Goal: Task Accomplishment & Management: Manage account settings

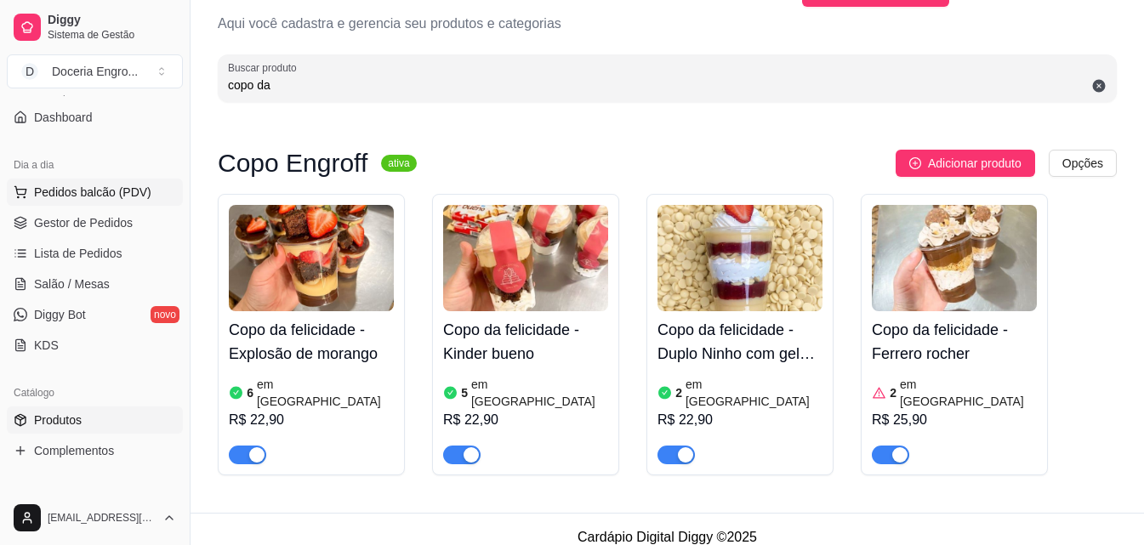
scroll to position [85, 0]
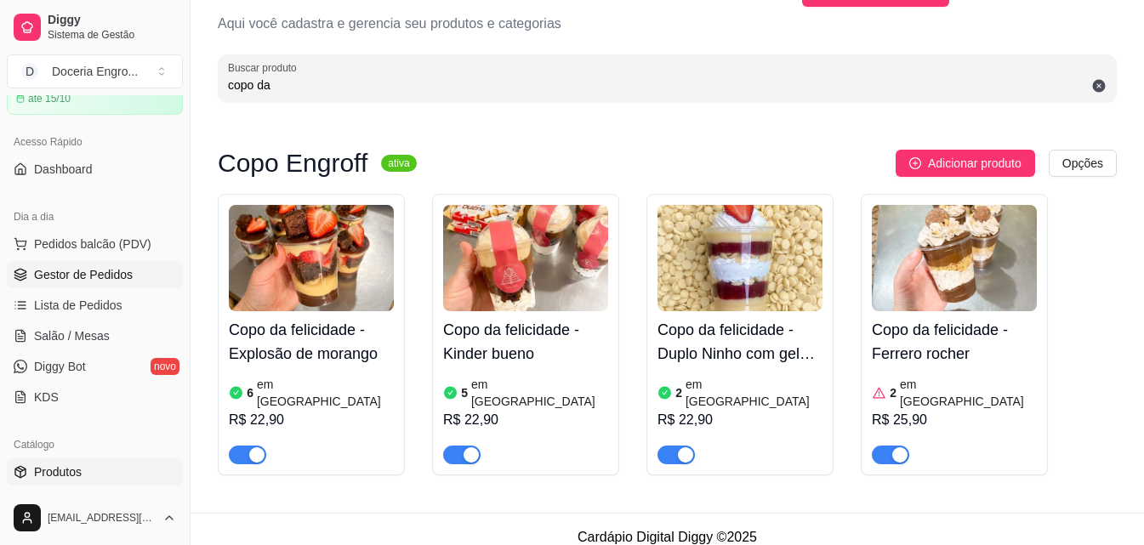
click at [111, 276] on span "Gestor de Pedidos" at bounding box center [83, 274] width 99 height 17
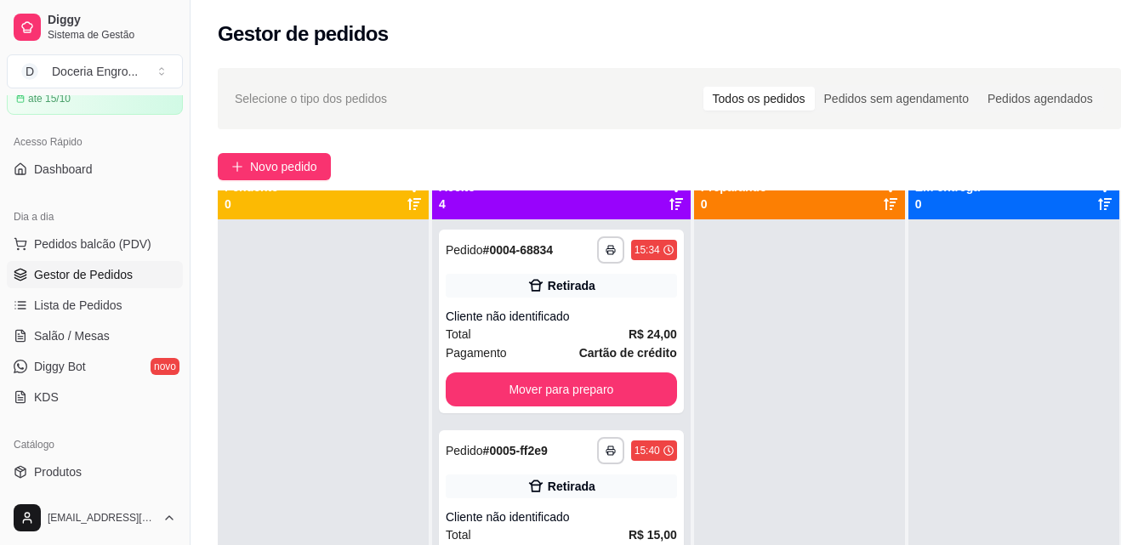
scroll to position [48, 0]
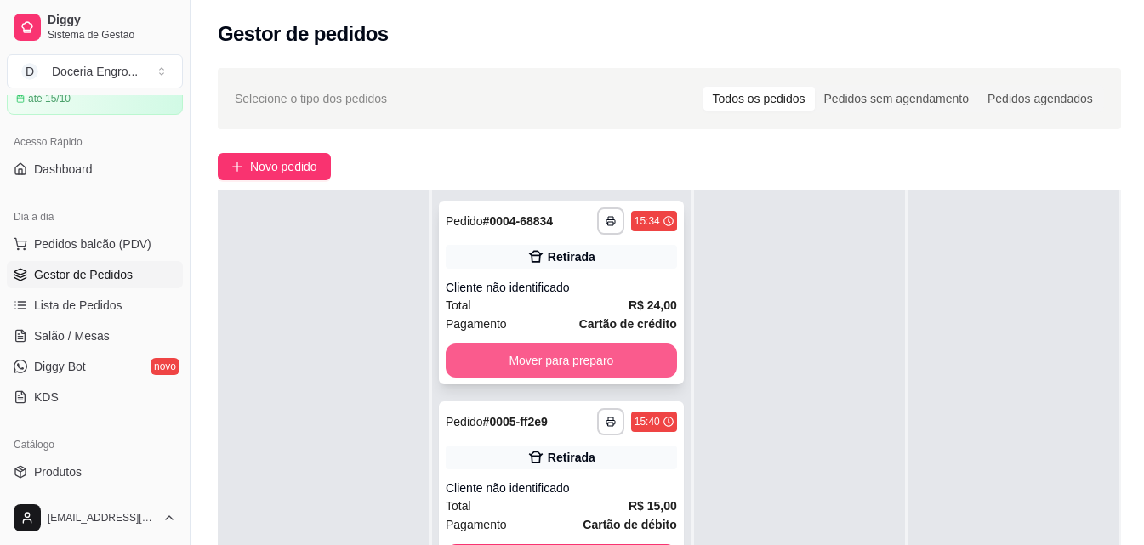
click at [554, 378] on button "Mover para preparo" at bounding box center [561, 361] width 231 height 34
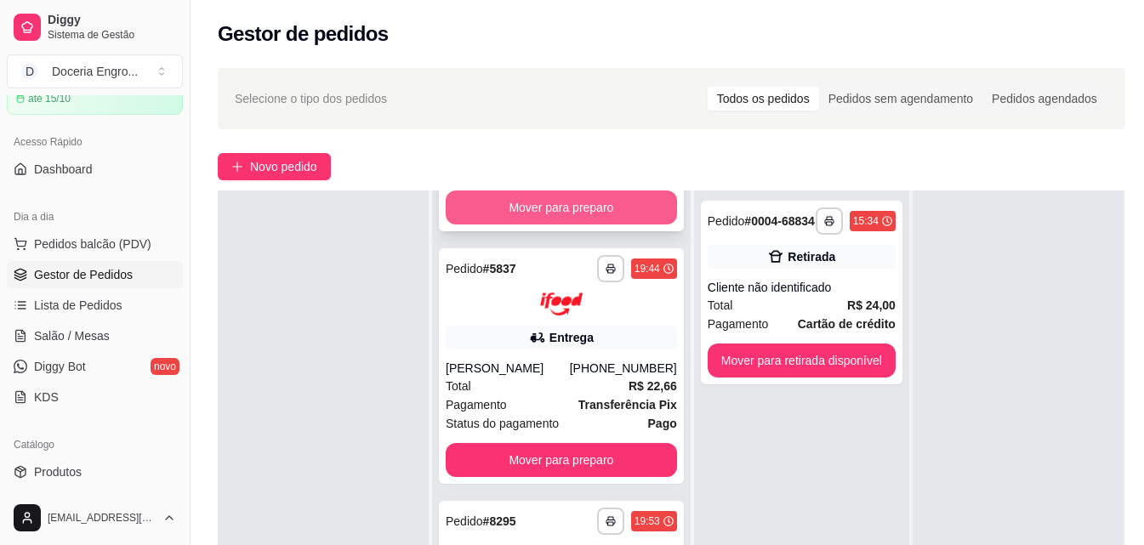
scroll to position [122, 0]
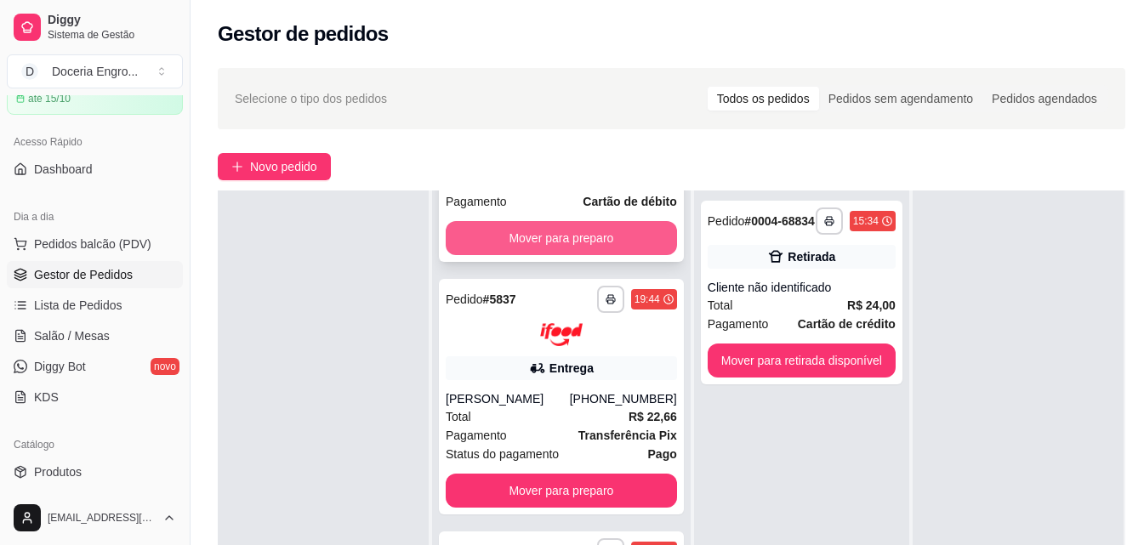
click at [567, 255] on button "Mover para preparo" at bounding box center [561, 238] width 231 height 34
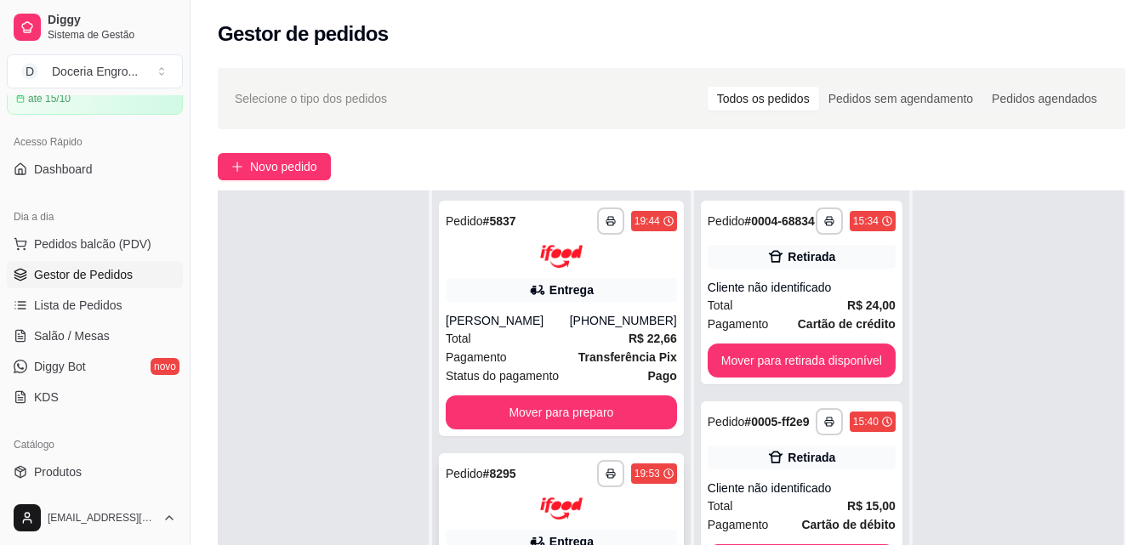
scroll to position [0, 0]
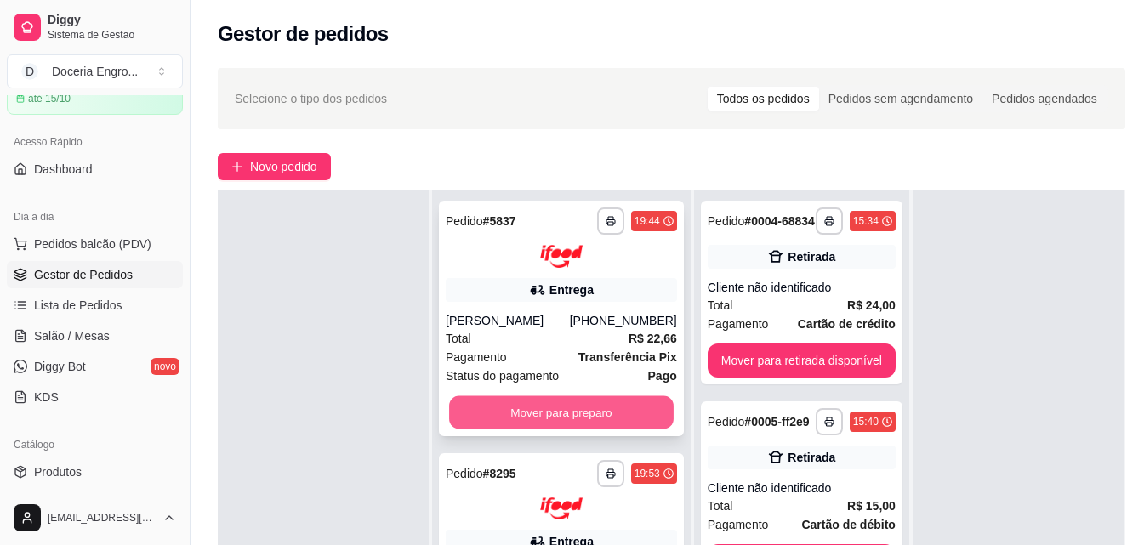
click at [570, 421] on button "Mover para preparo" at bounding box center [561, 412] width 225 height 33
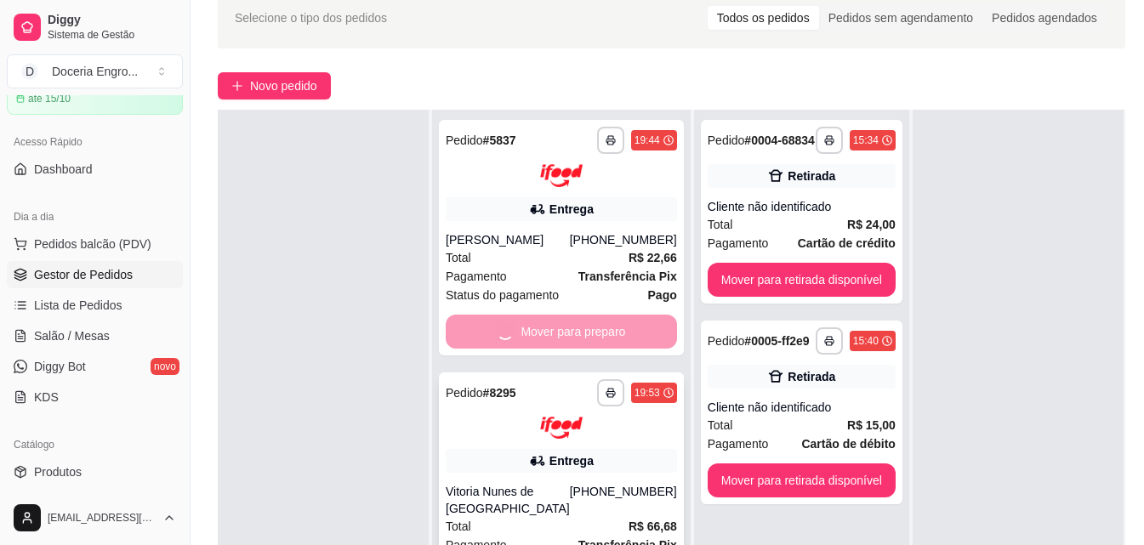
scroll to position [170, 0]
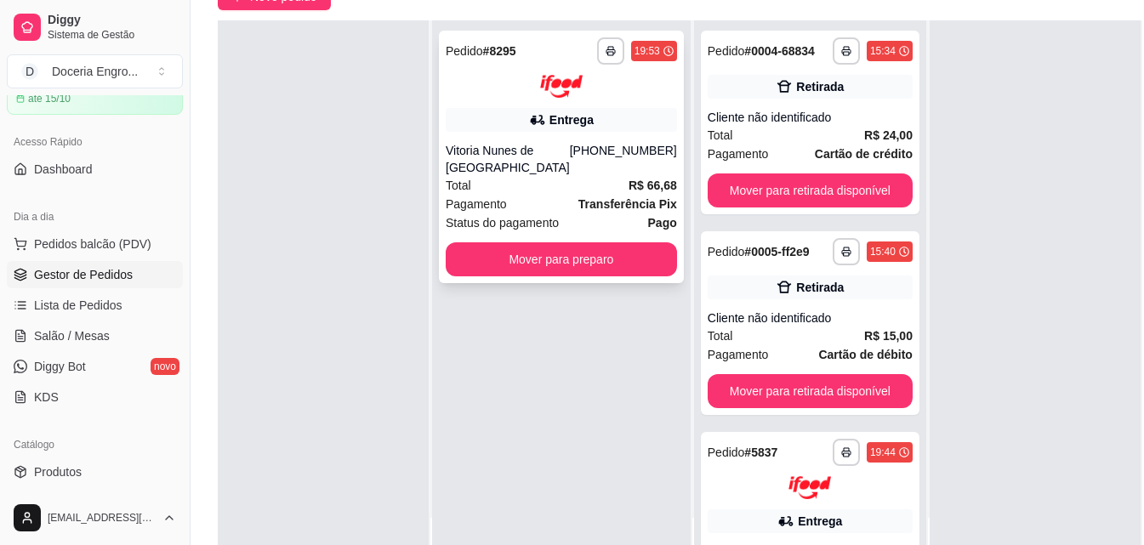
click at [547, 282] on div "**********" at bounding box center [561, 157] width 245 height 253
click at [555, 265] on div "Localizador do número 46035692" at bounding box center [457, 279] width 231 height 38
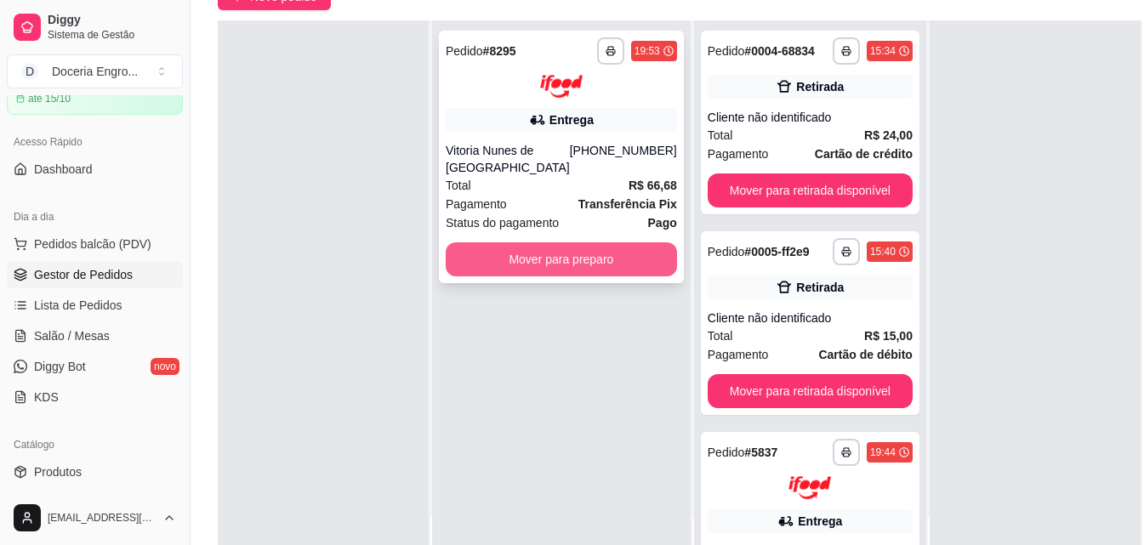
click at [594, 267] on button "Mover para preparo" at bounding box center [561, 259] width 231 height 34
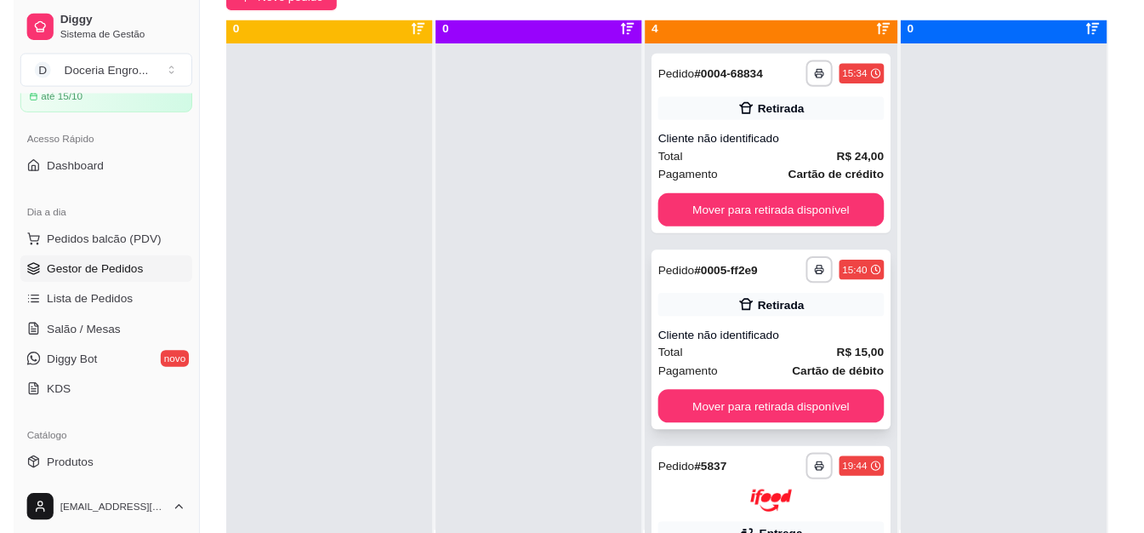
scroll to position [48, 0]
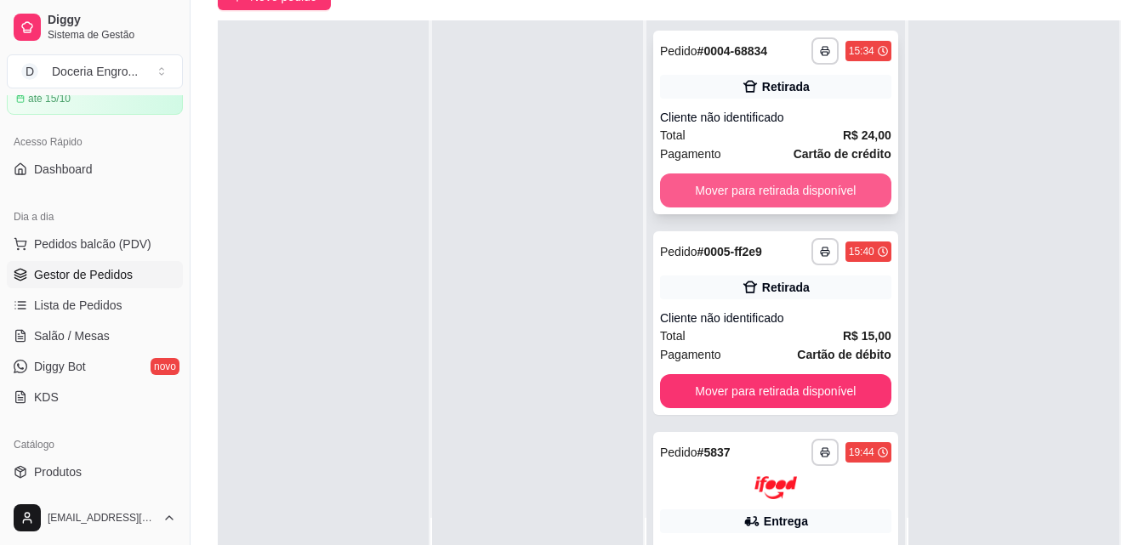
click at [787, 196] on button "Mover para retirada disponível" at bounding box center [775, 191] width 231 height 34
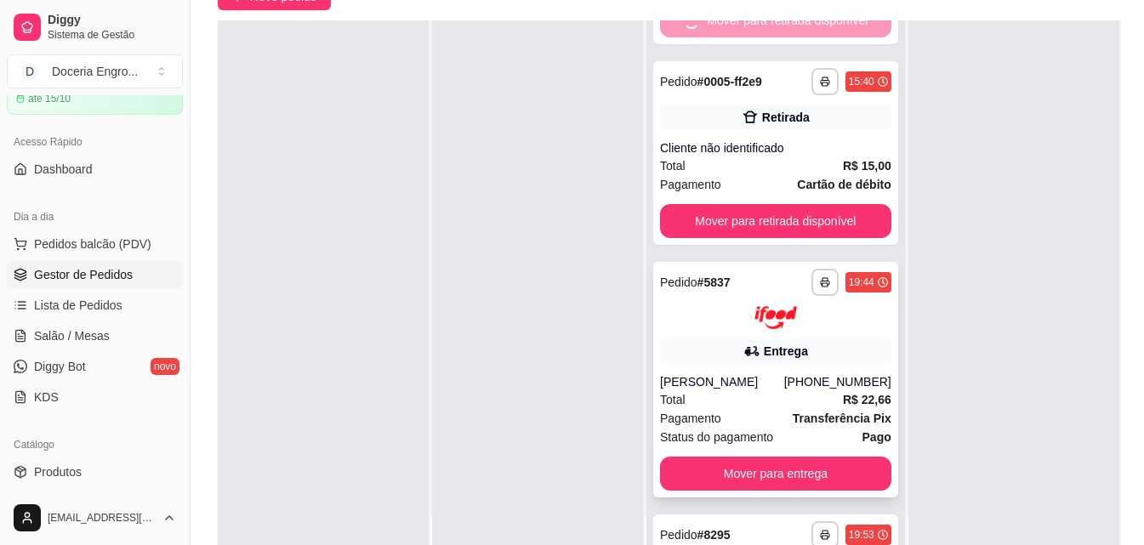
scroll to position [0, 0]
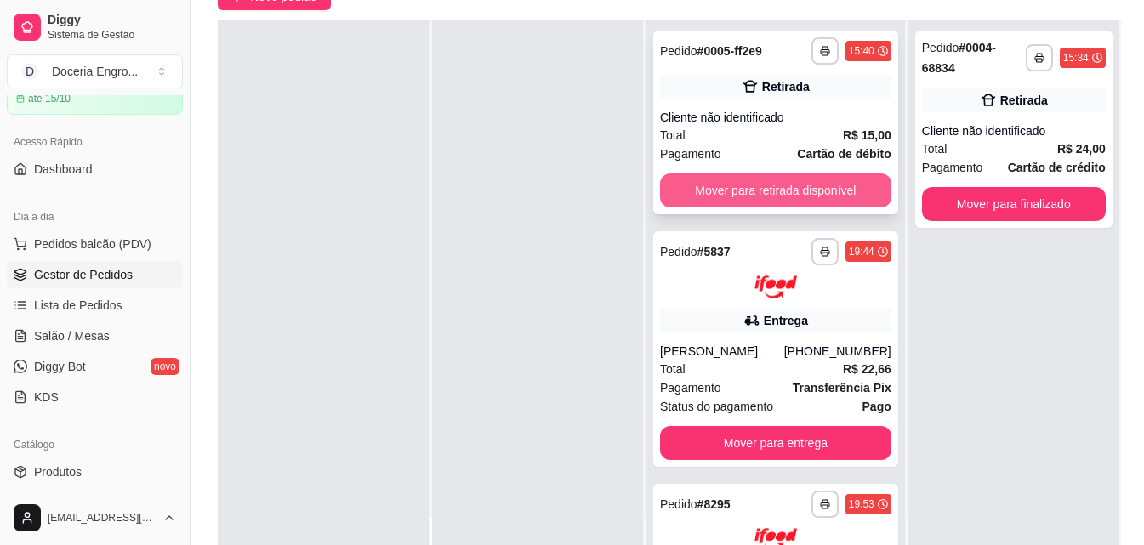
click at [759, 197] on button "Mover para retirada disponível" at bounding box center [775, 191] width 231 height 34
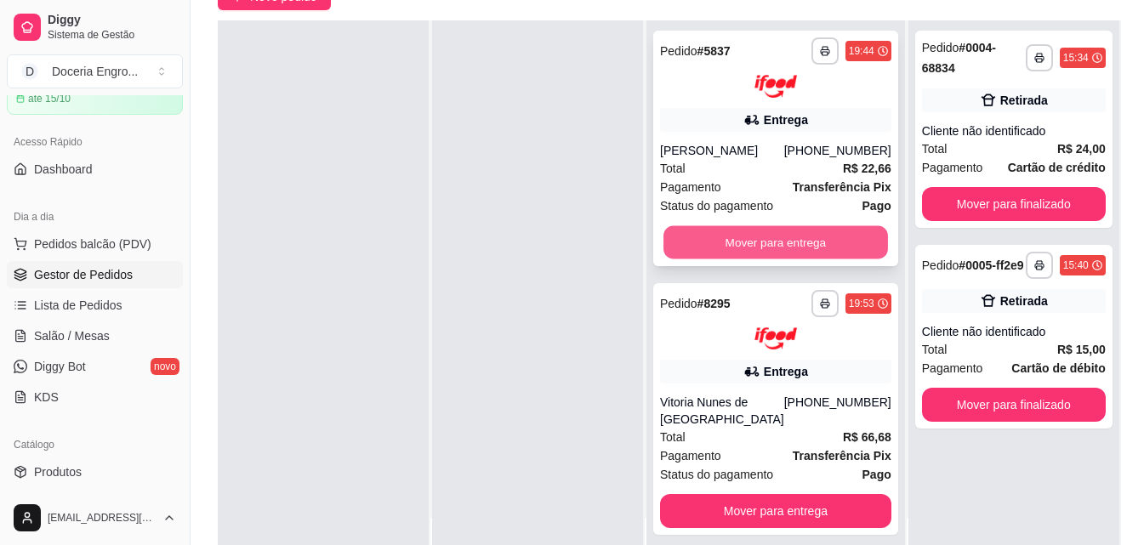
click at [784, 232] on button "Mover para entrega" at bounding box center [776, 241] width 225 height 33
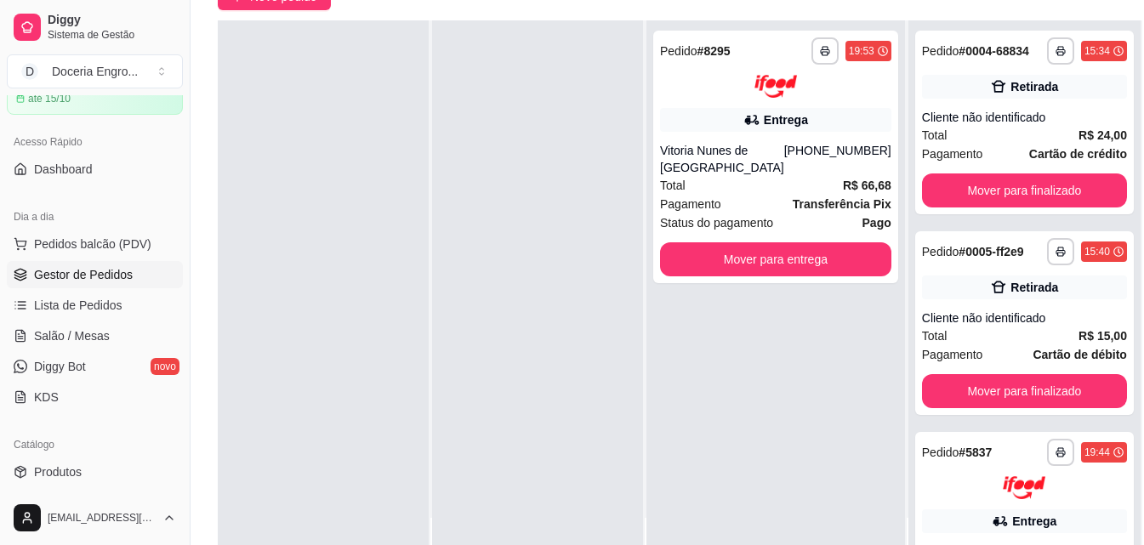
click at [784, 232] on div "**********" at bounding box center [775, 157] width 245 height 253
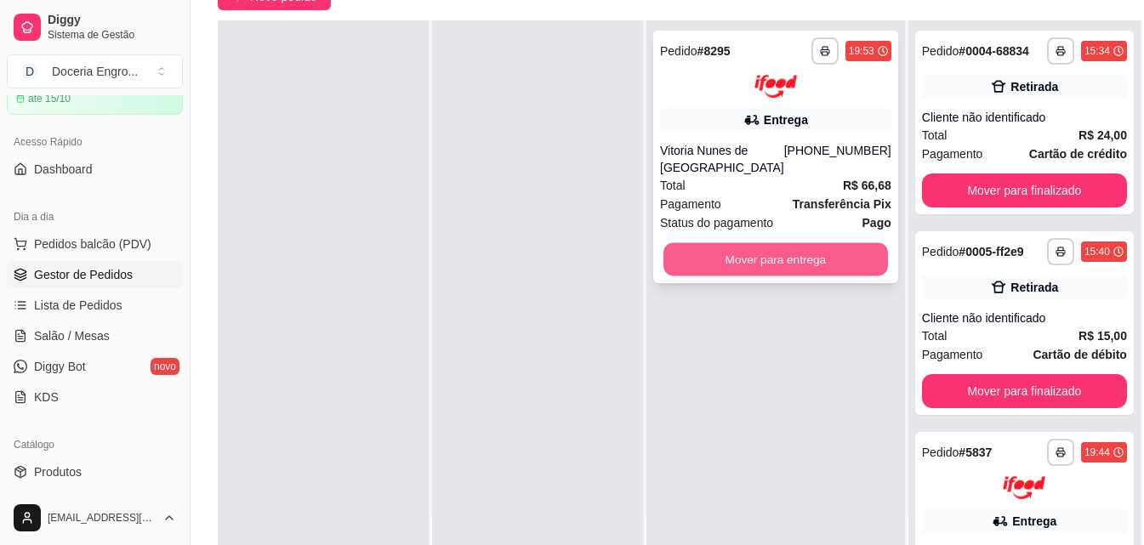
click at [819, 252] on button "Mover para entrega" at bounding box center [776, 258] width 225 height 33
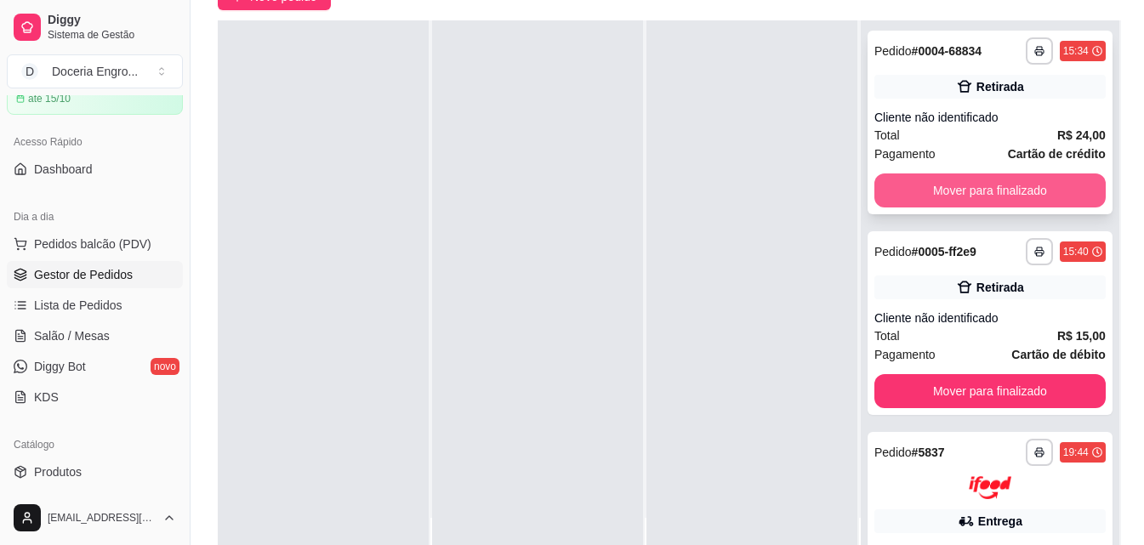
click at [1028, 193] on button "Mover para finalizado" at bounding box center [989, 191] width 231 height 34
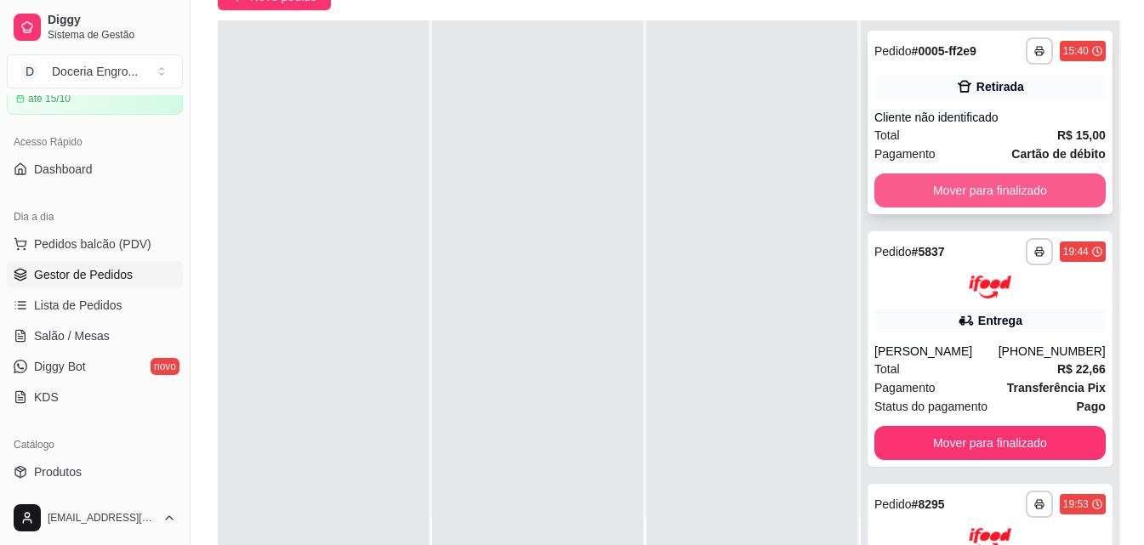
click at [1001, 208] on button "Mover para finalizado" at bounding box center [989, 191] width 231 height 34
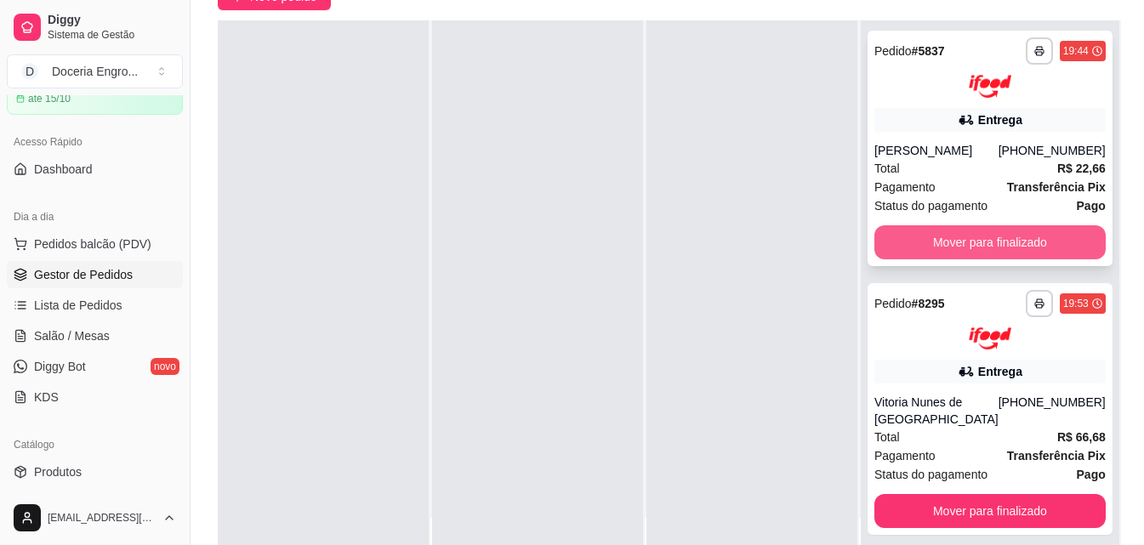
click at [1023, 253] on button "Mover para finalizado" at bounding box center [989, 242] width 231 height 34
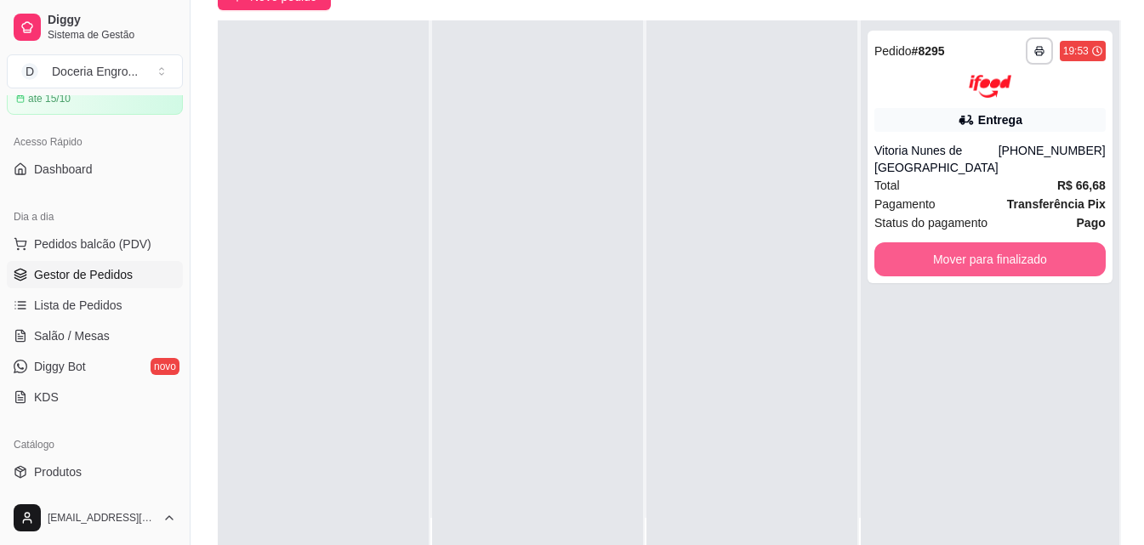
click at [1022, 253] on button "Mover para finalizado" at bounding box center [989, 259] width 231 height 34
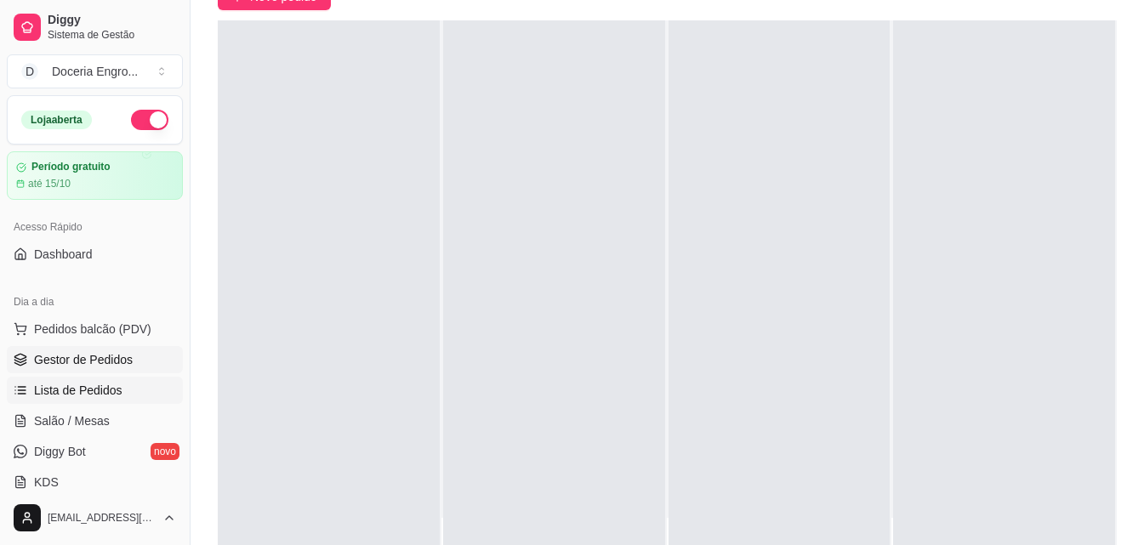
click at [103, 397] on span "Lista de Pedidos" at bounding box center [78, 390] width 88 height 17
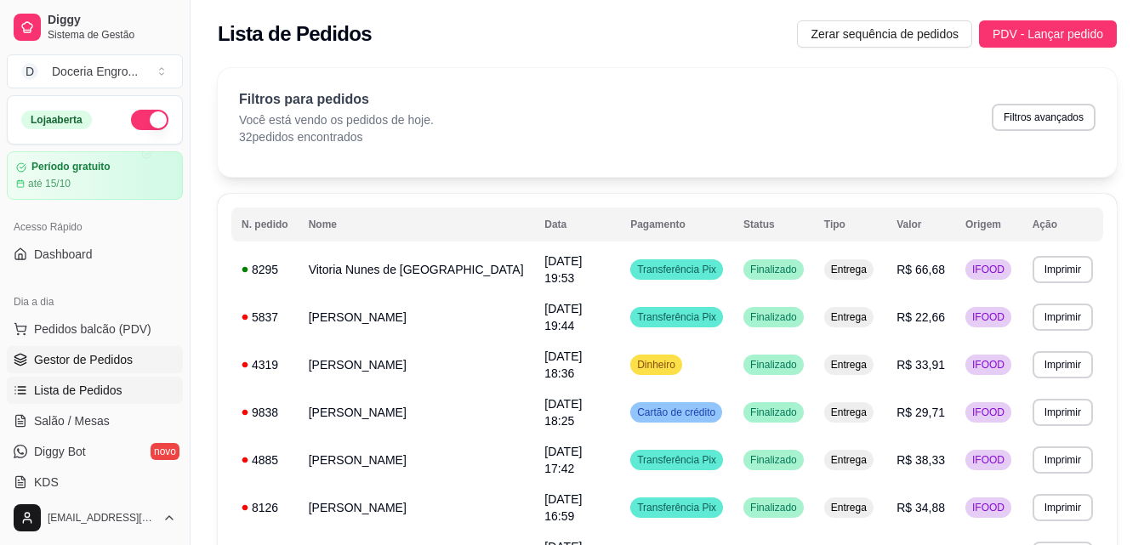
click at [76, 362] on span "Gestor de Pedidos" at bounding box center [83, 359] width 99 height 17
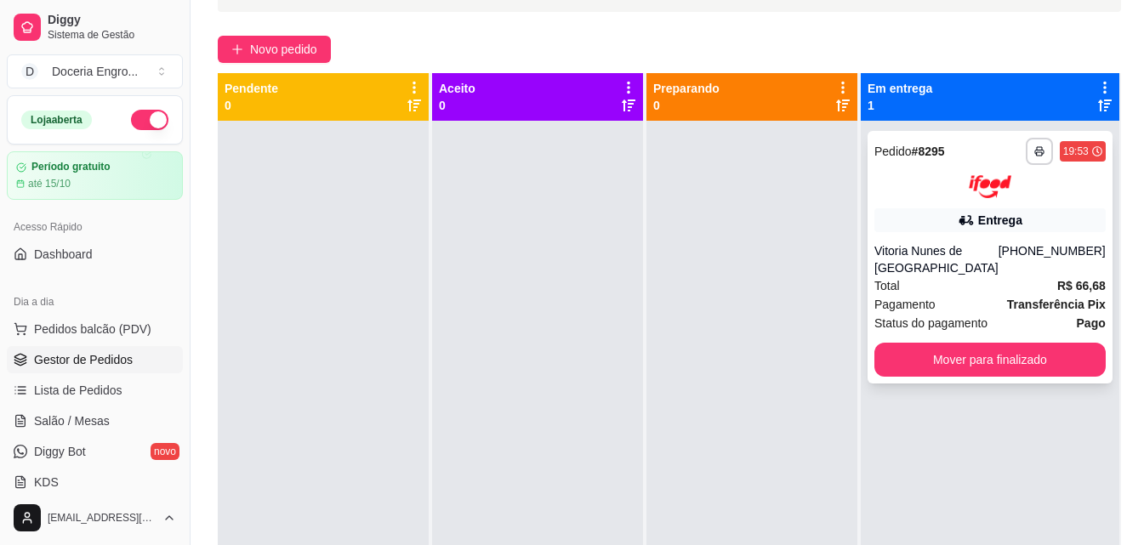
scroll to position [89, 0]
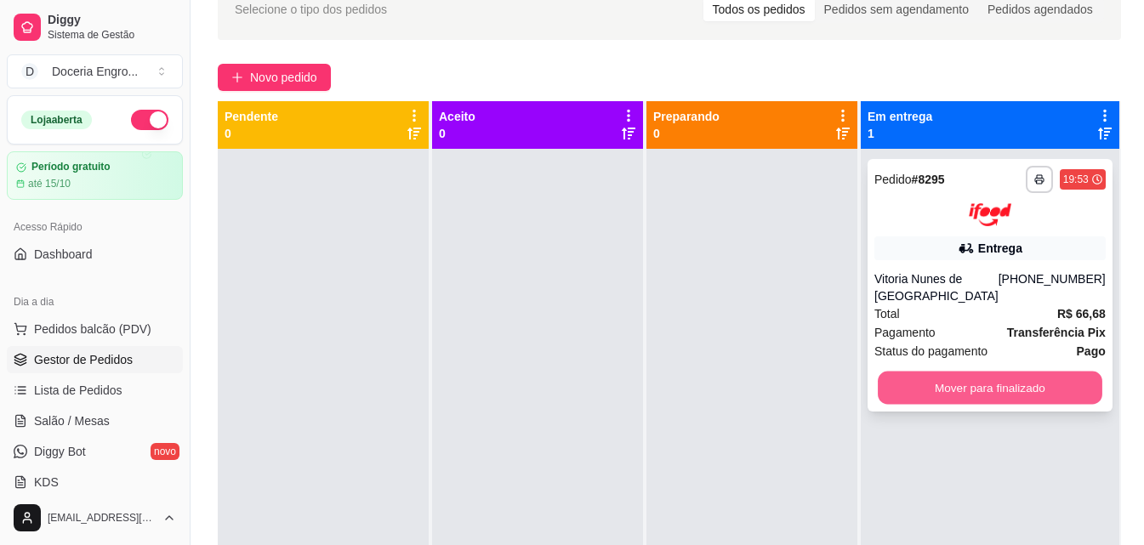
click at [980, 383] on button "Mover para finalizado" at bounding box center [990, 387] width 225 height 33
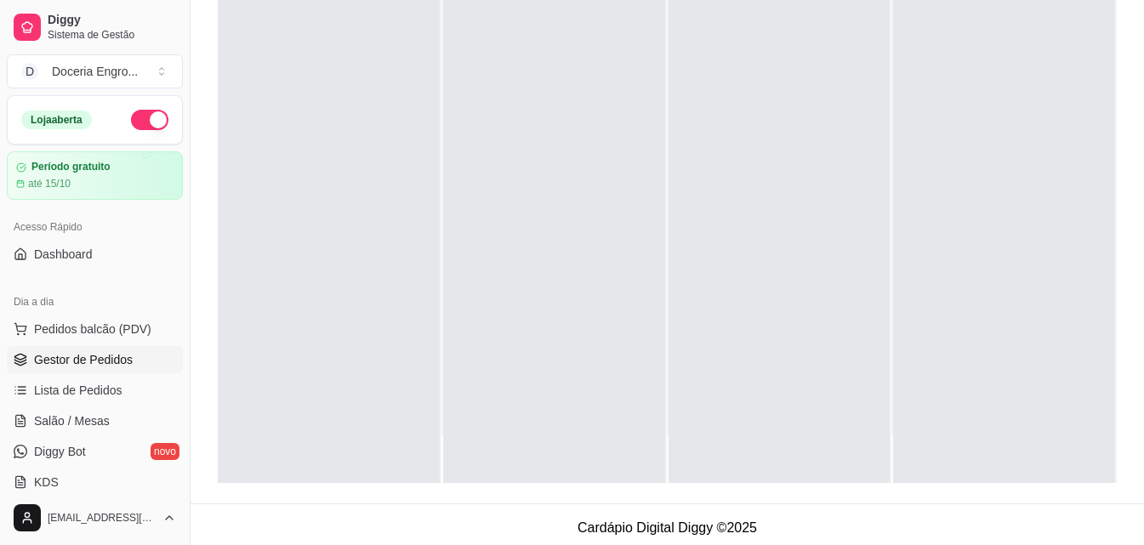
scroll to position [259, 0]
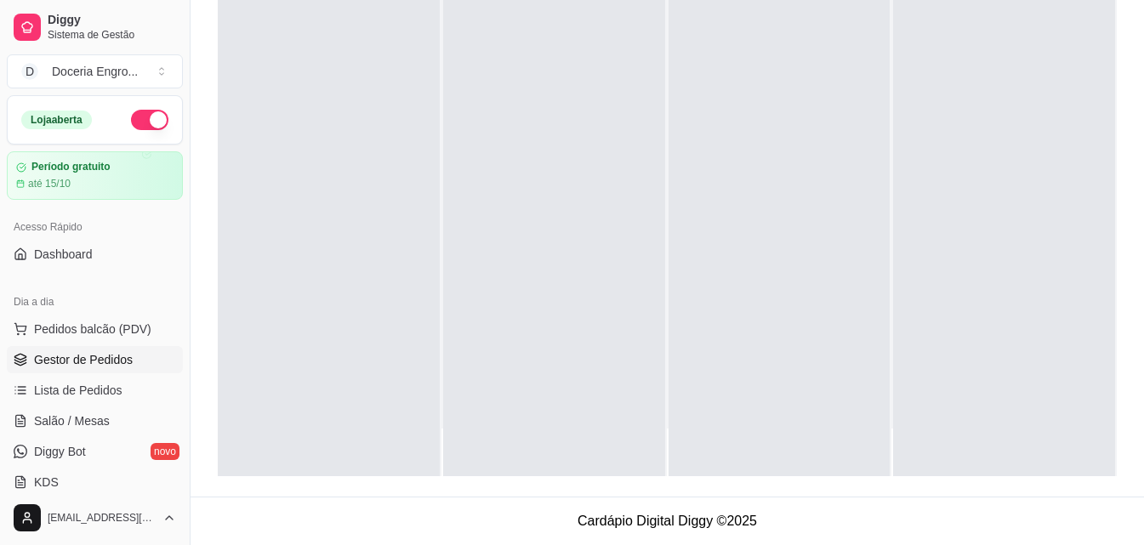
click at [493, 244] on div at bounding box center [554, 203] width 222 height 545
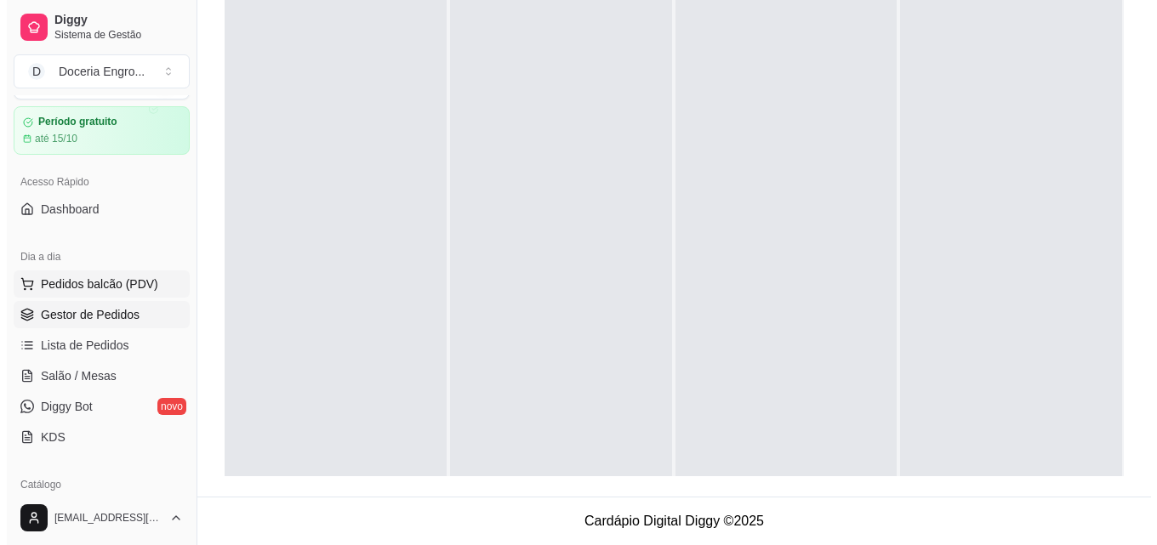
scroll to position [85, 0]
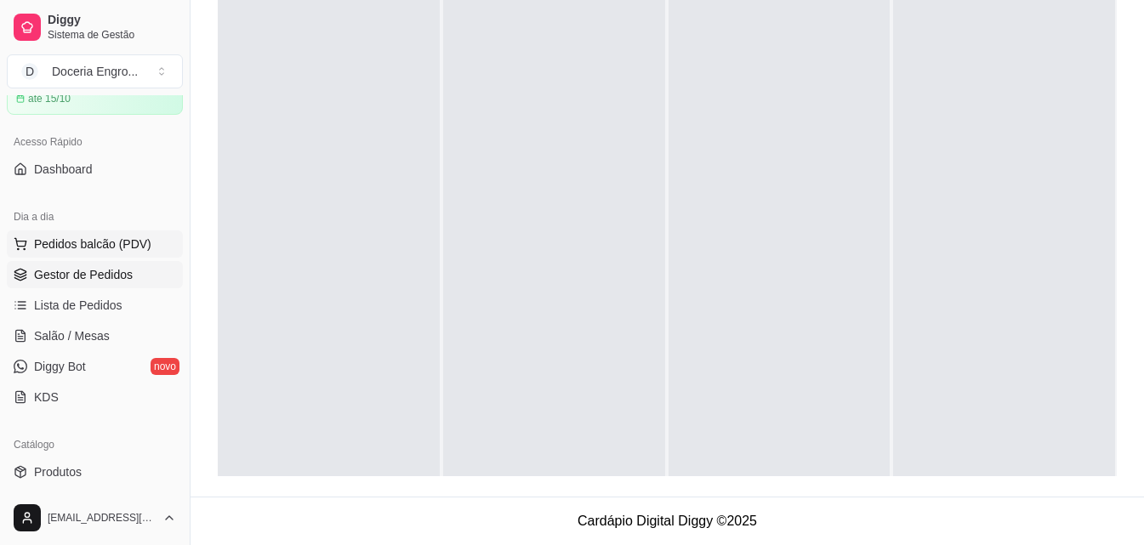
click at [123, 247] on span "Pedidos balcão (PDV)" at bounding box center [92, 244] width 117 height 17
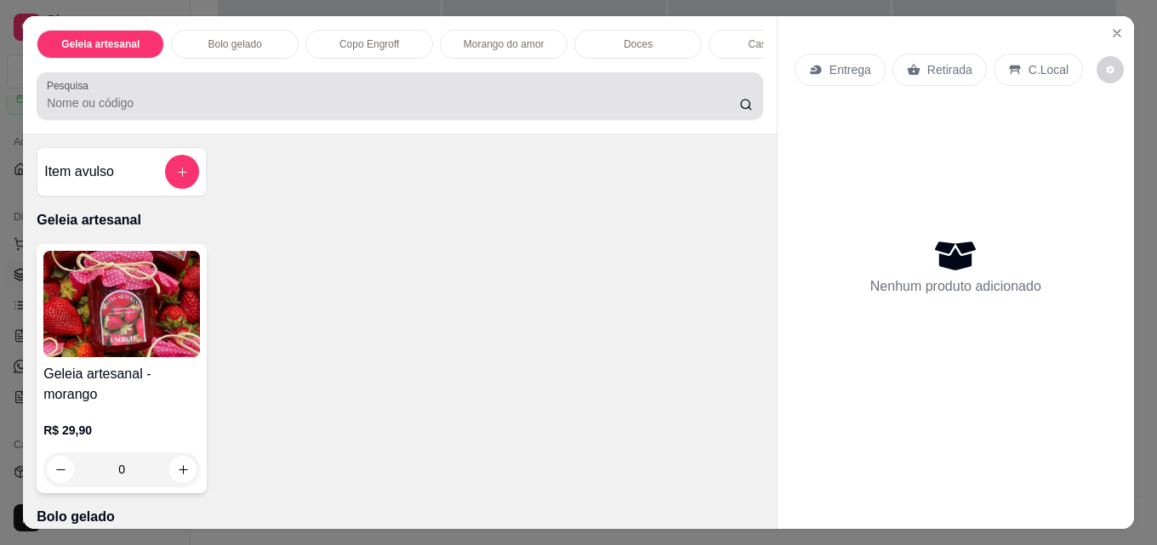
click at [111, 120] on div "Pesquisa" at bounding box center [400, 96] width 726 height 48
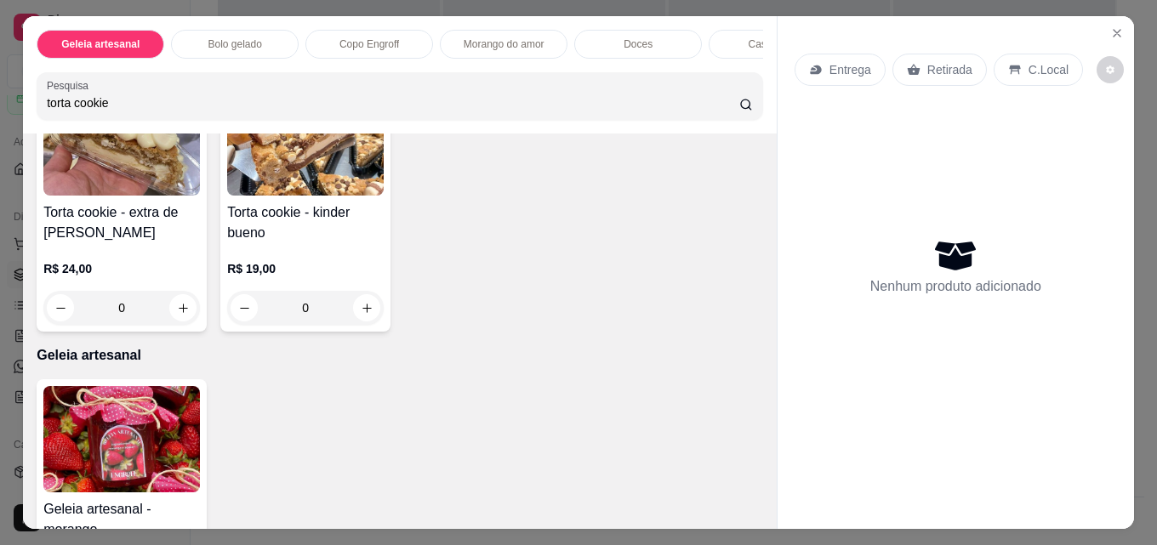
scroll to position [425, 0]
type input "torta cookie"
click at [721, 58] on button "increase-product-quantity" at bounding box center [734, 44] width 27 height 27
type input "1"
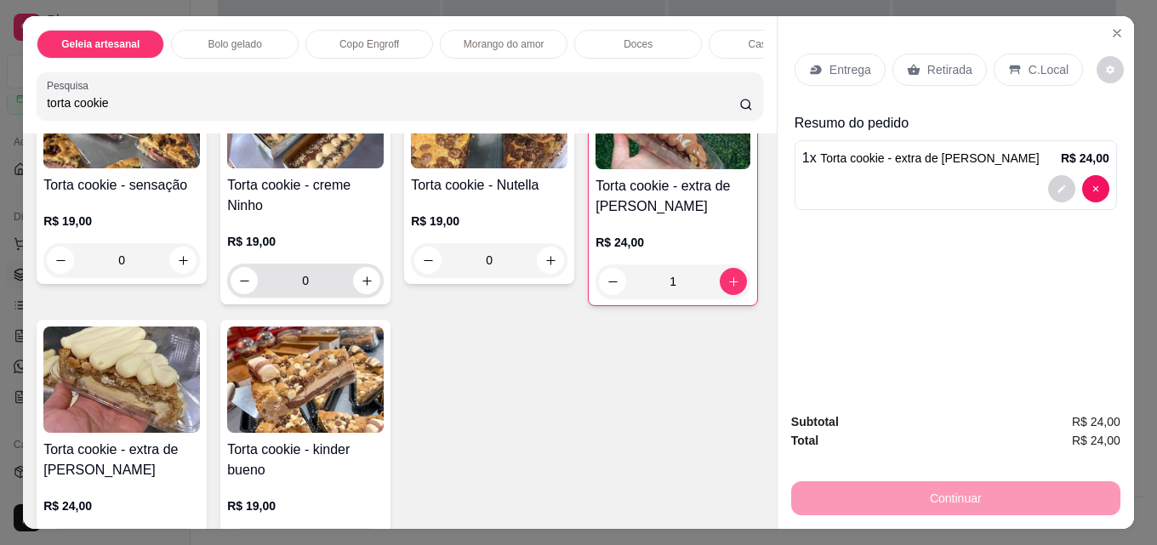
scroll to position [0, 0]
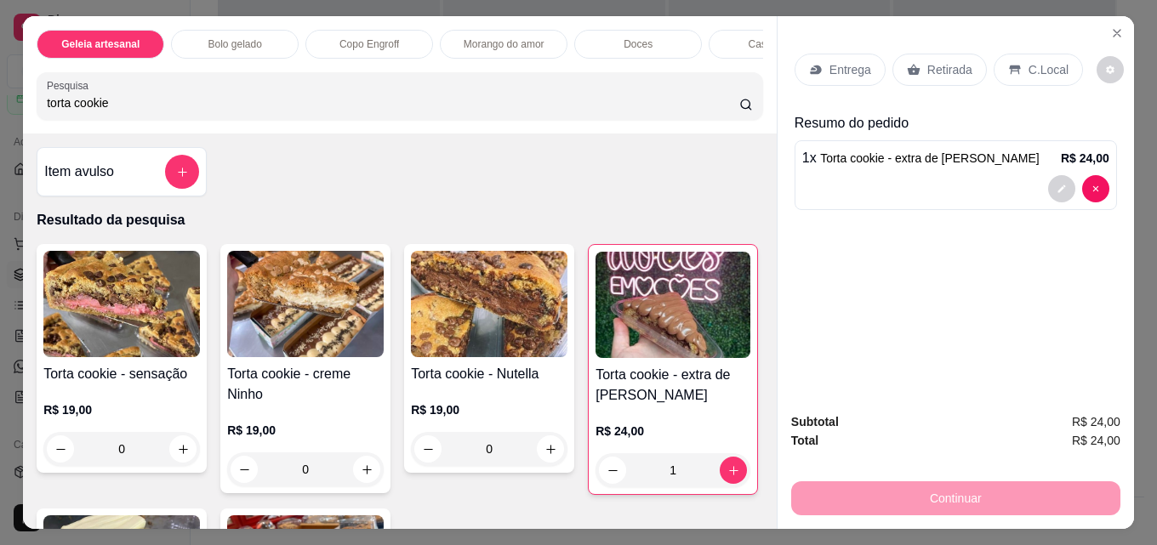
click at [199, 105] on input "torta cookie" at bounding box center [393, 102] width 692 height 17
drag, startPoint x: 196, startPoint y: 106, endPoint x: 0, endPoint y: 91, distance: 196.3
click at [0, 91] on div "Geleia artesanal Bolo gelado Copo Engroff Morango do amor Doces Caseirinho Tort…" at bounding box center [578, 272] width 1157 height 545
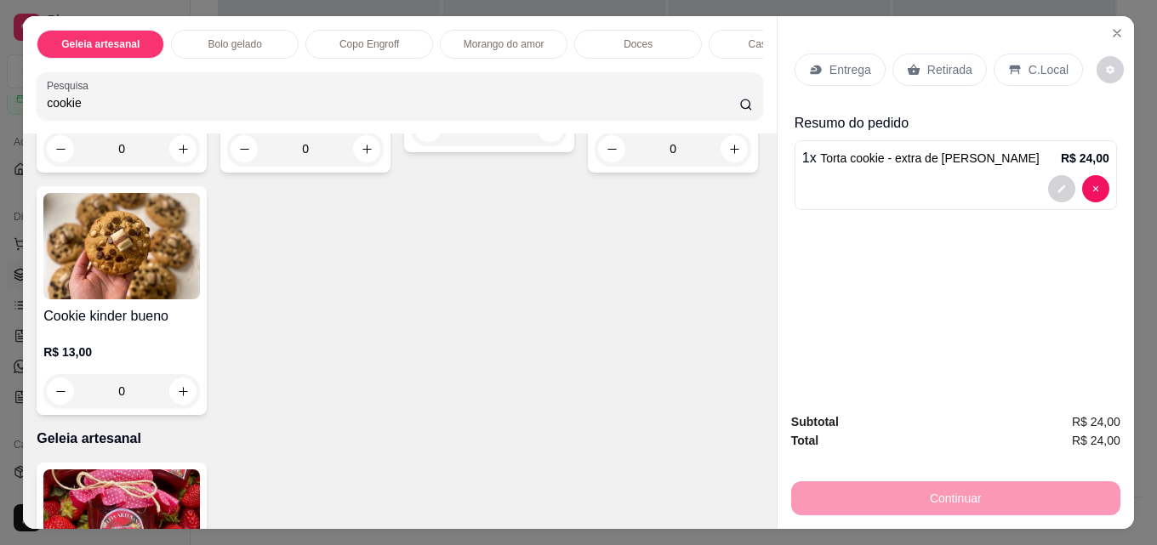
scroll to position [595, 0]
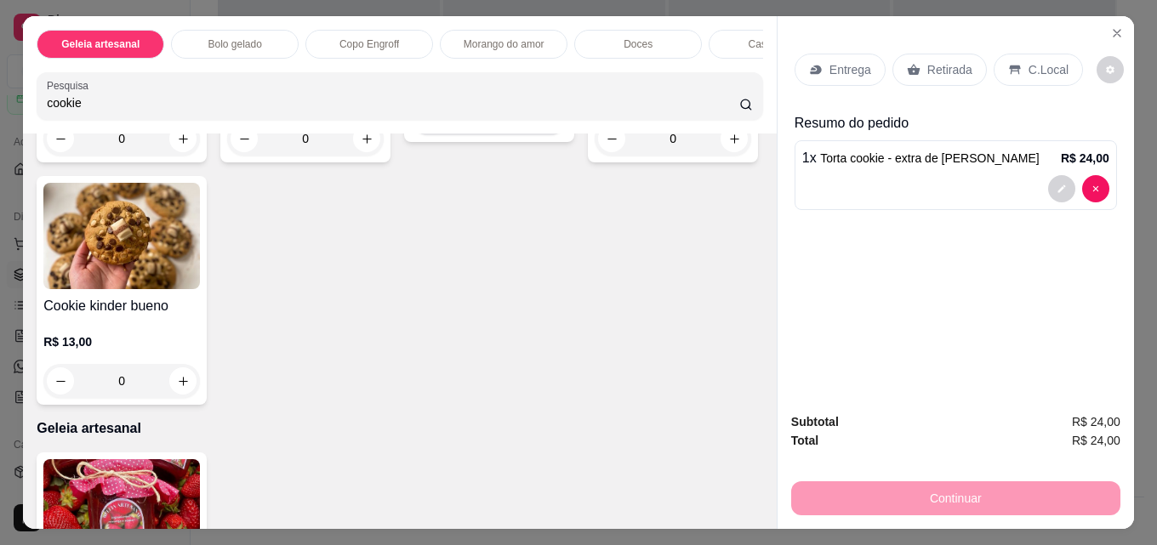
type input "cookie"
click at [544, 125] on icon "increase-product-quantity" at bounding box center [550, 118] width 13 height 13
type input "1"
click at [955, 62] on p "Retirada" at bounding box center [949, 69] width 45 height 17
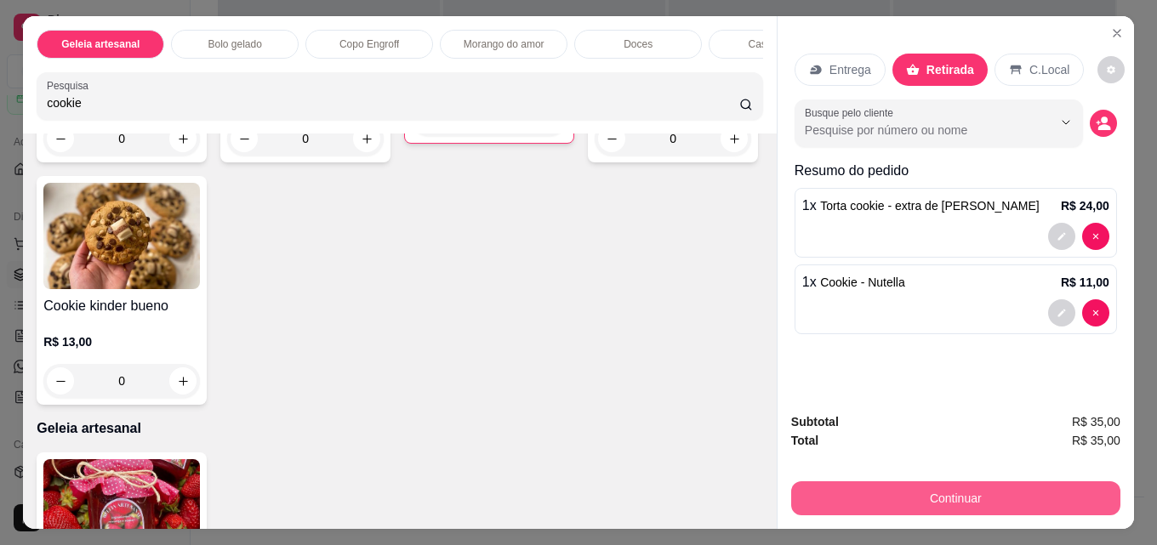
click at [997, 486] on button "Continuar" at bounding box center [955, 498] width 329 height 34
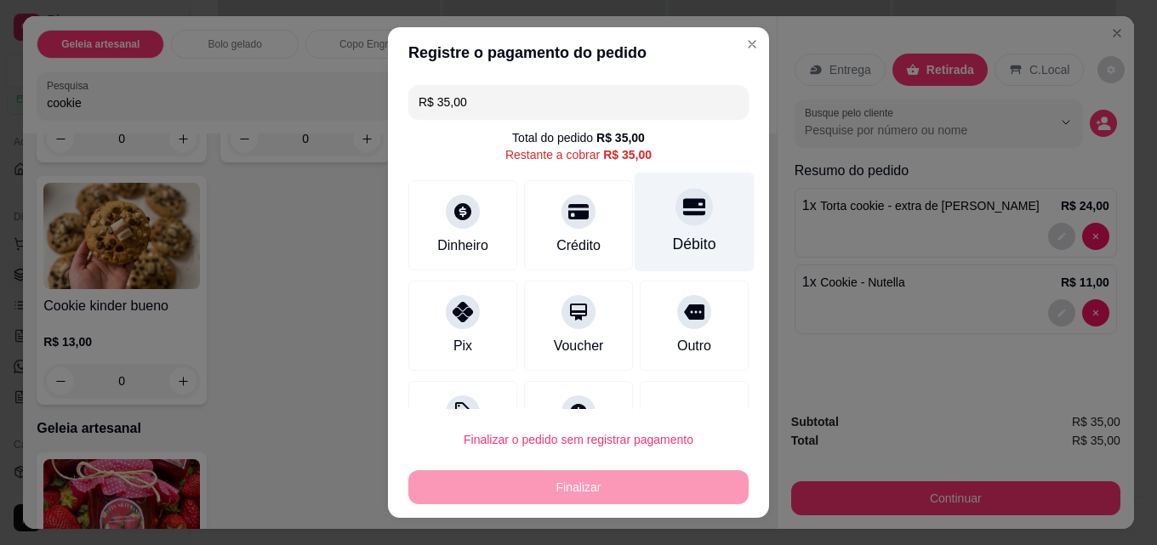
click at [683, 214] on icon at bounding box center [694, 207] width 22 height 17
type input "R$ 0,00"
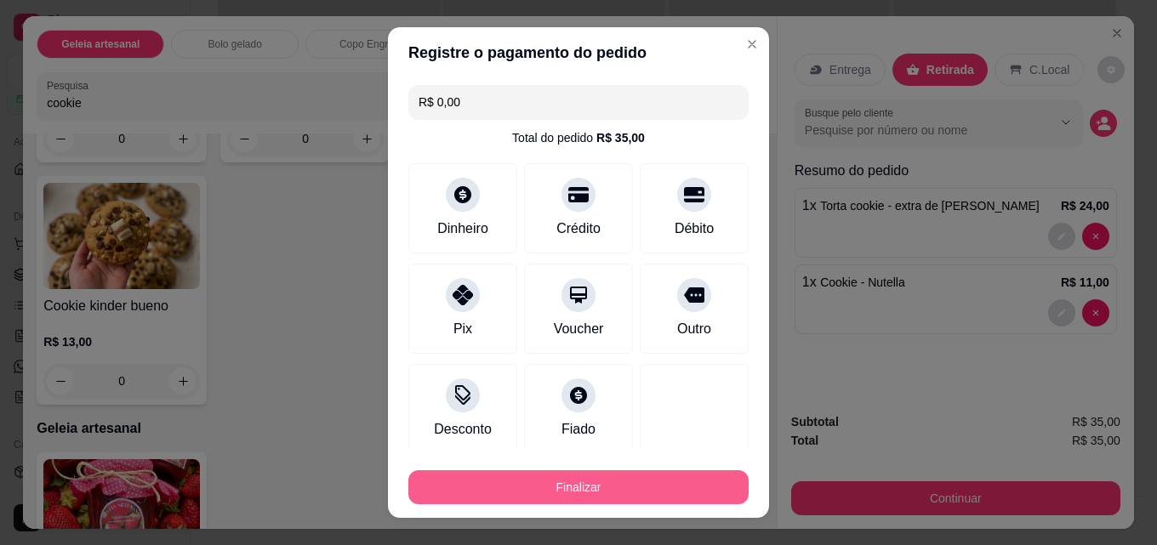
click at [648, 487] on button "Finalizar" at bounding box center [578, 487] width 340 height 34
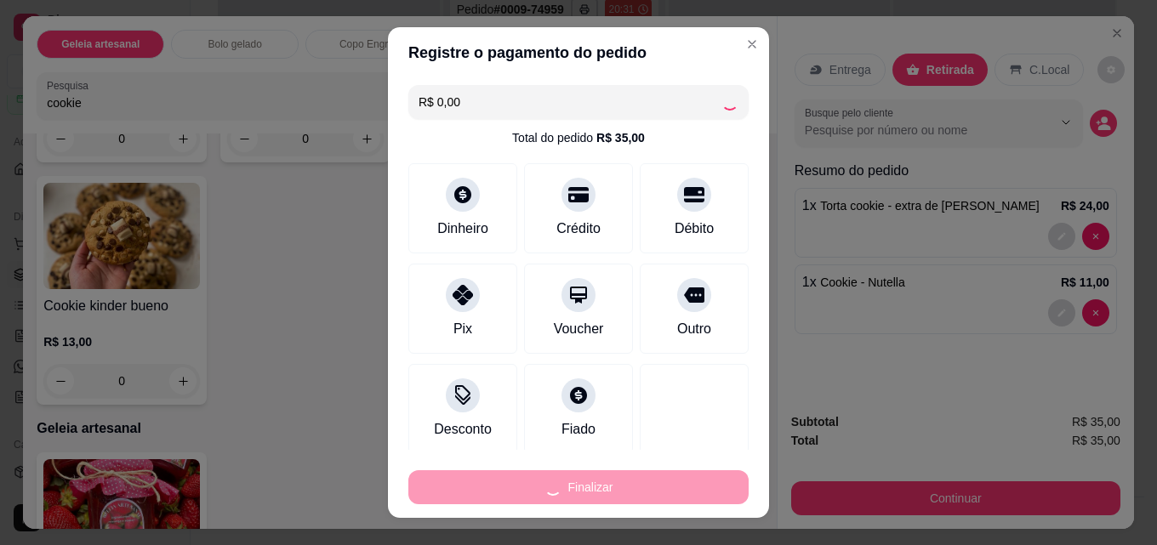
type input "0"
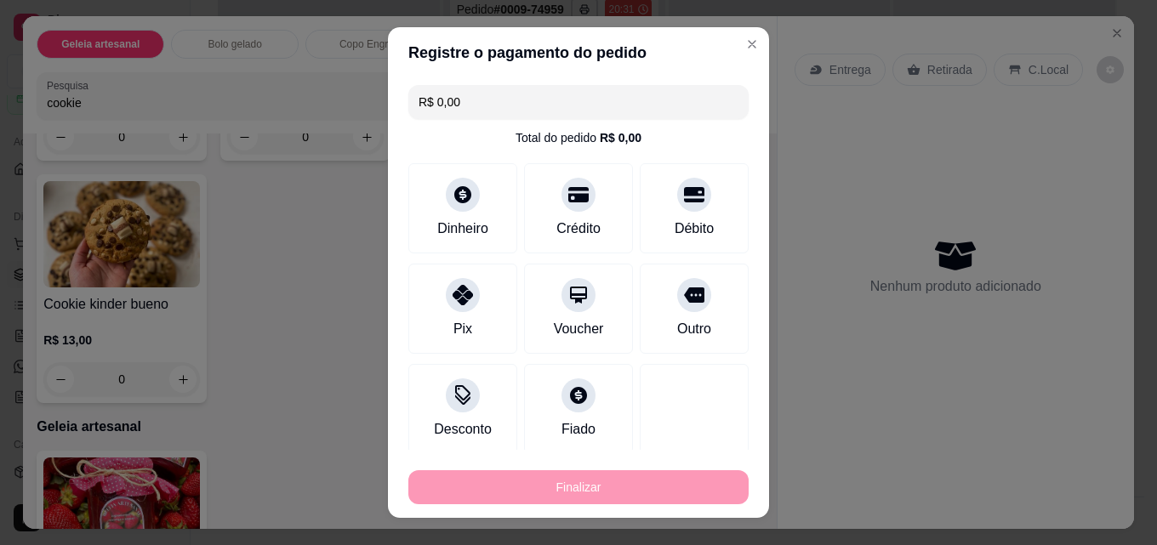
type input "-R$ 35,00"
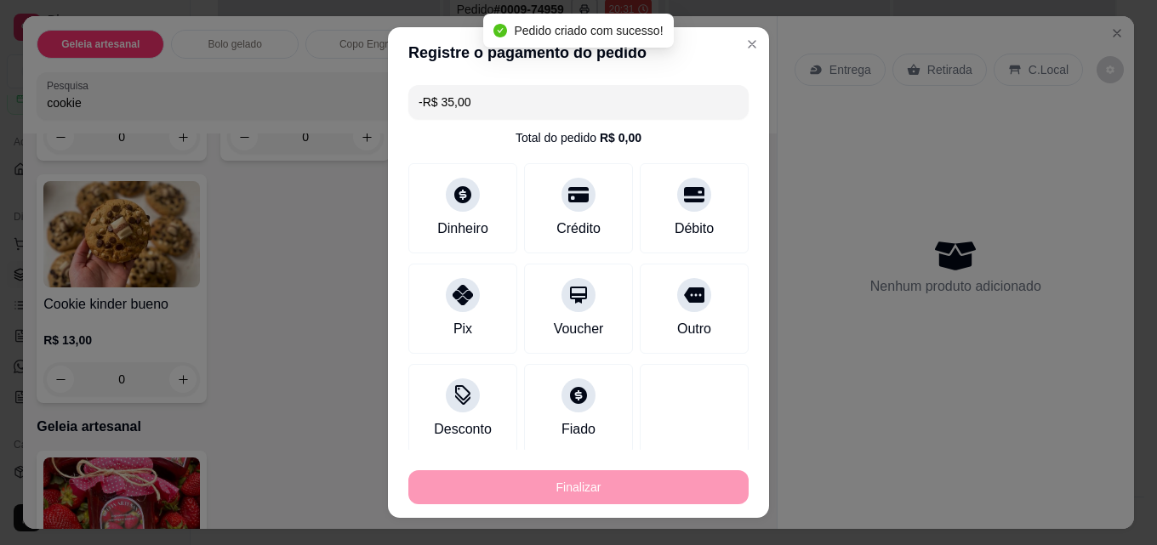
scroll to position [595, 0]
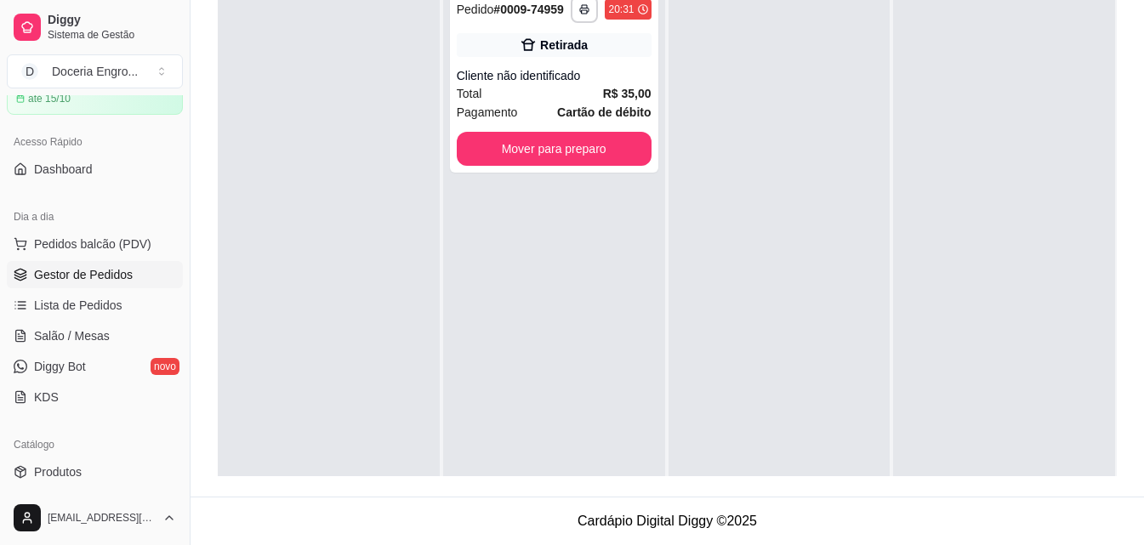
click at [648, 487] on div "**********" at bounding box center [668, 147] width 954 height 698
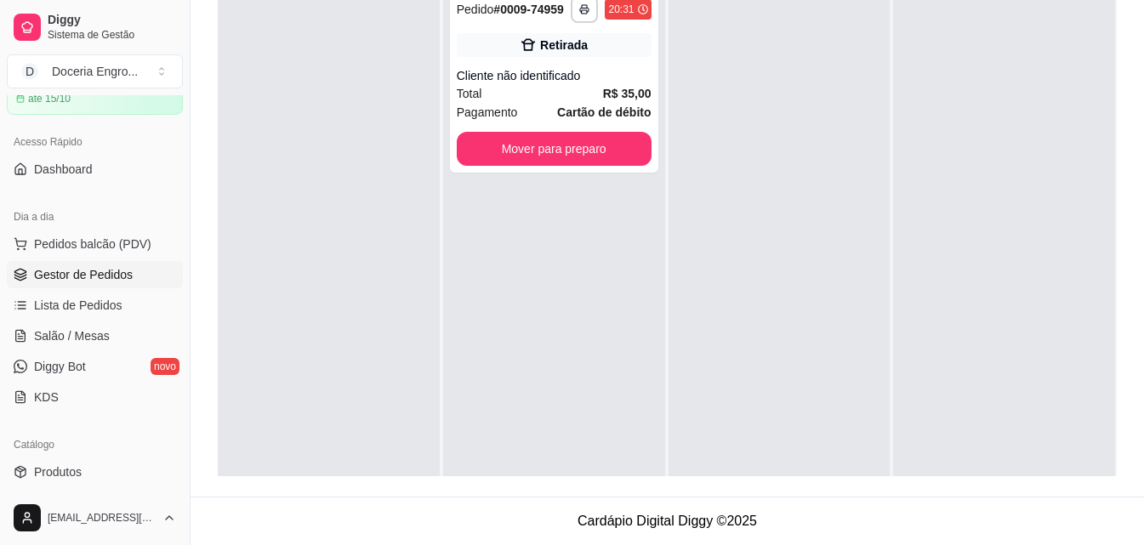
click at [648, 487] on div "**********" at bounding box center [668, 147] width 954 height 698
click at [579, 146] on button "Mover para preparo" at bounding box center [554, 149] width 195 height 34
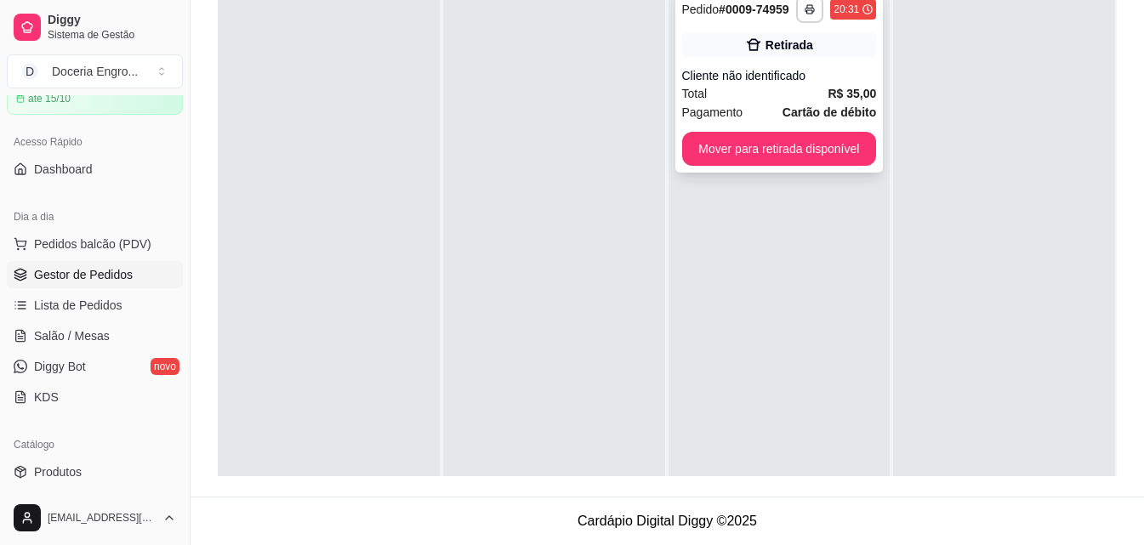
click at [787, 164] on button "Mover para retirada disponível" at bounding box center [779, 149] width 195 height 34
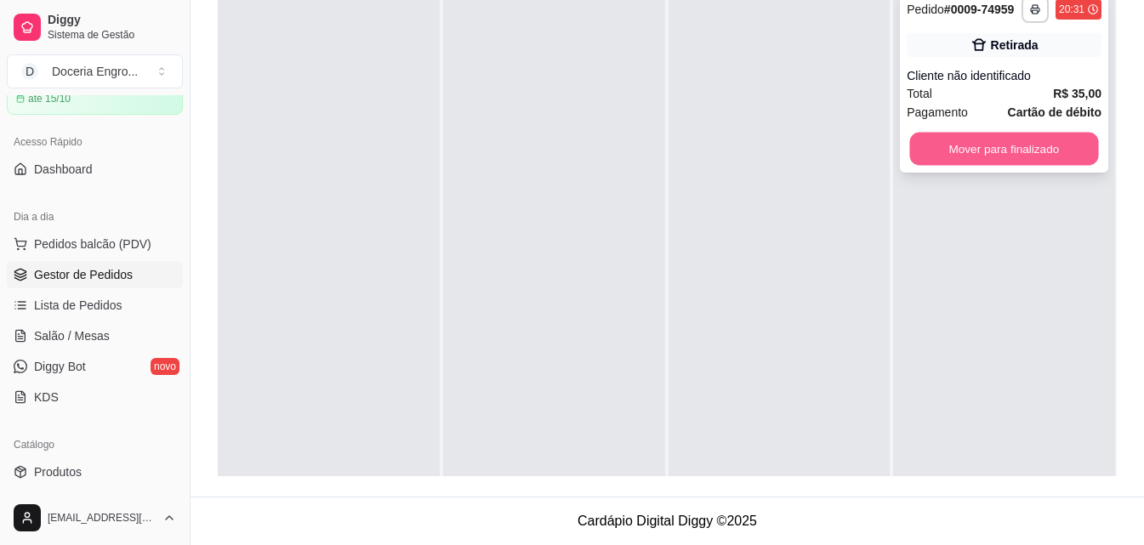
click at [978, 165] on button "Mover para finalizado" at bounding box center [1004, 149] width 189 height 33
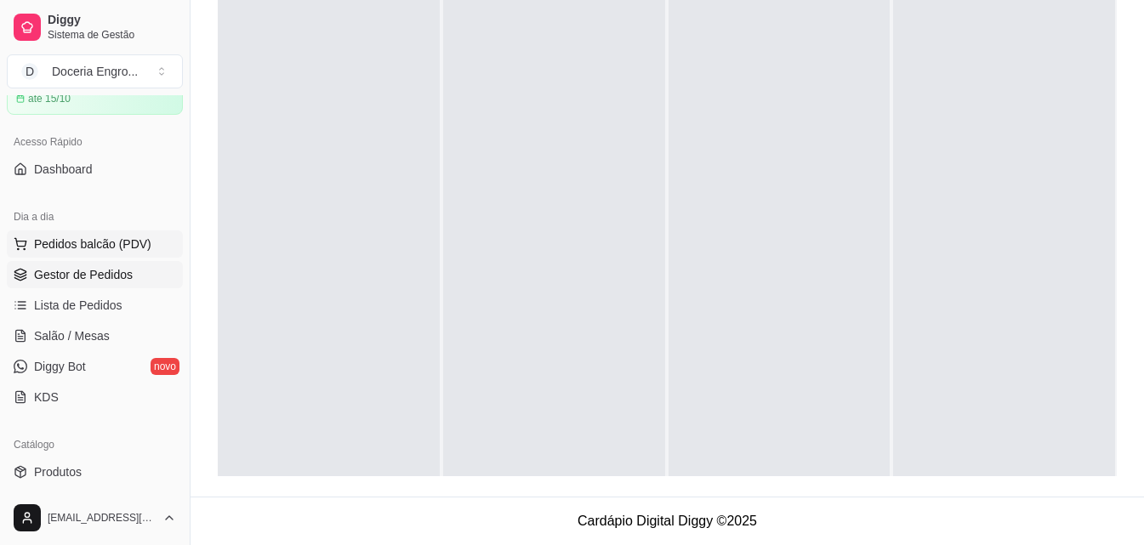
click at [110, 239] on span "Pedidos balcão (PDV)" at bounding box center [92, 244] width 117 height 17
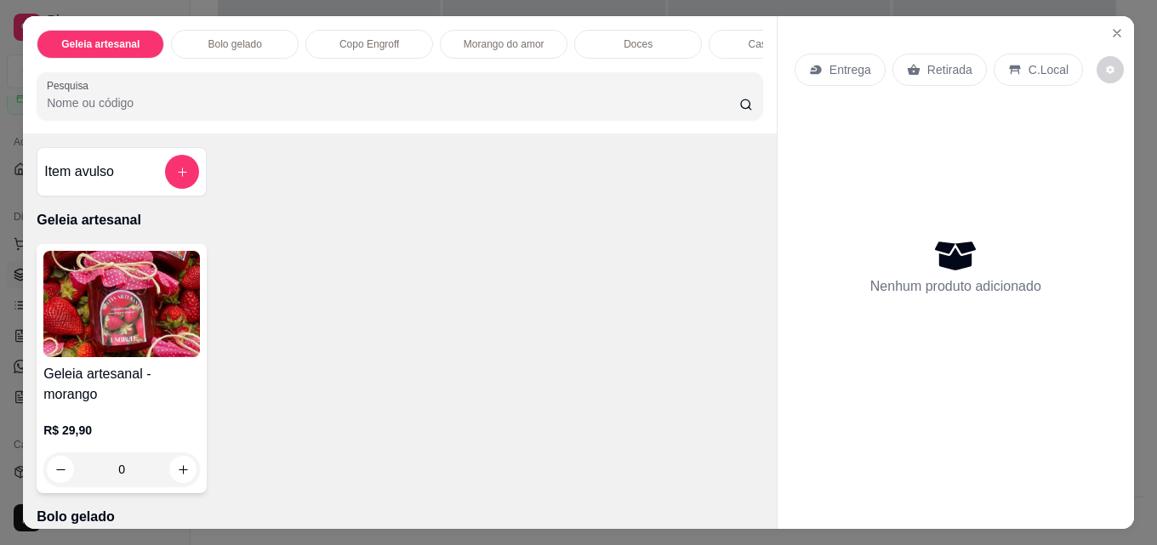
click at [322, 100] on input "Pesquisa" at bounding box center [393, 102] width 692 height 17
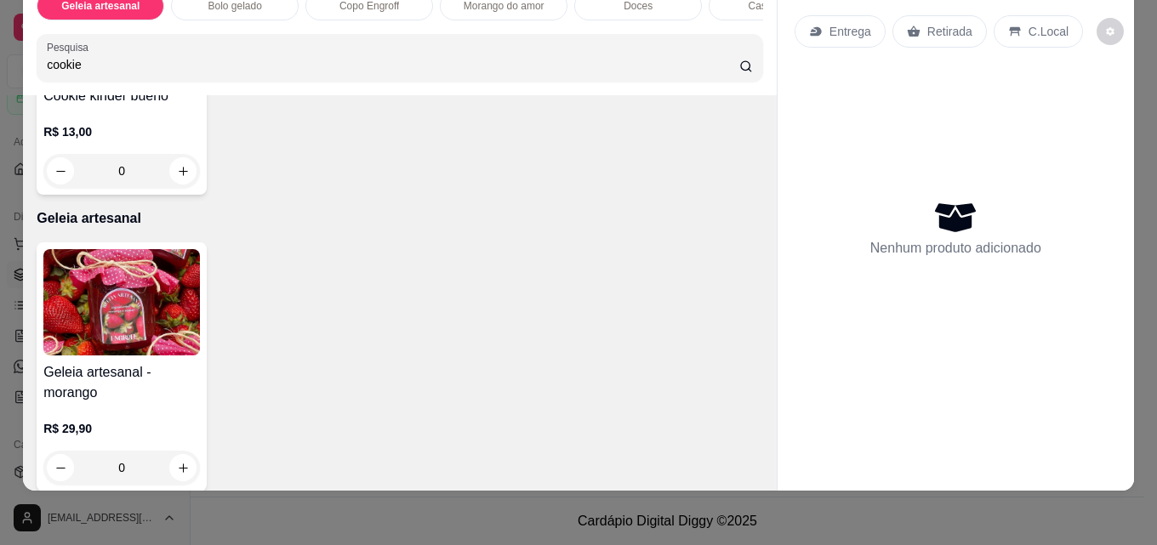
scroll to position [681, 0]
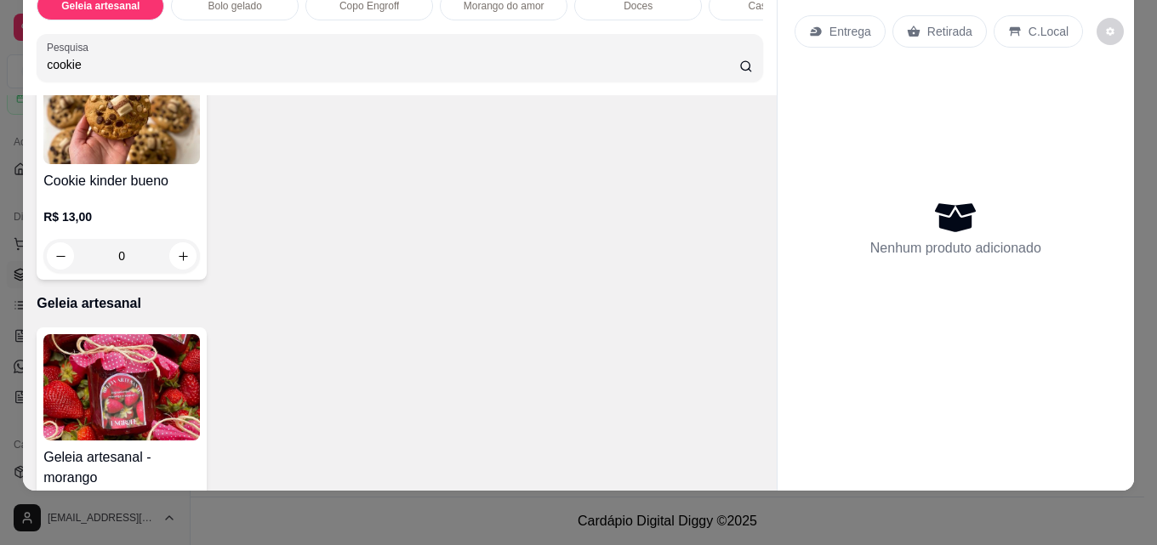
type input "cookie"
type input "1"
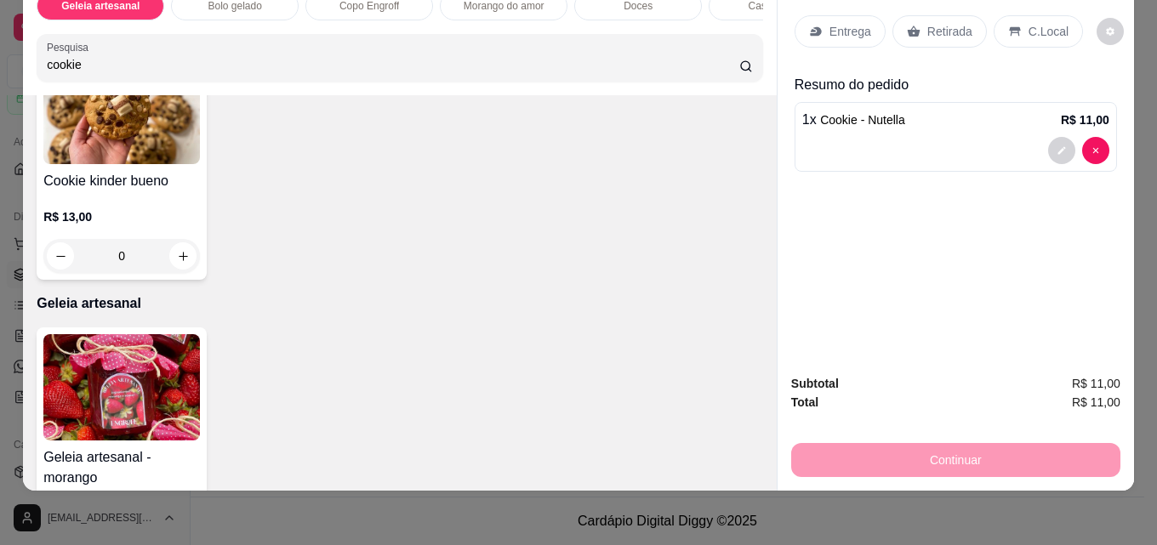
scroll to position [681, 0]
click at [190, 258] on icon "increase-product-quantity" at bounding box center [183, 255] width 13 height 13
type input "1"
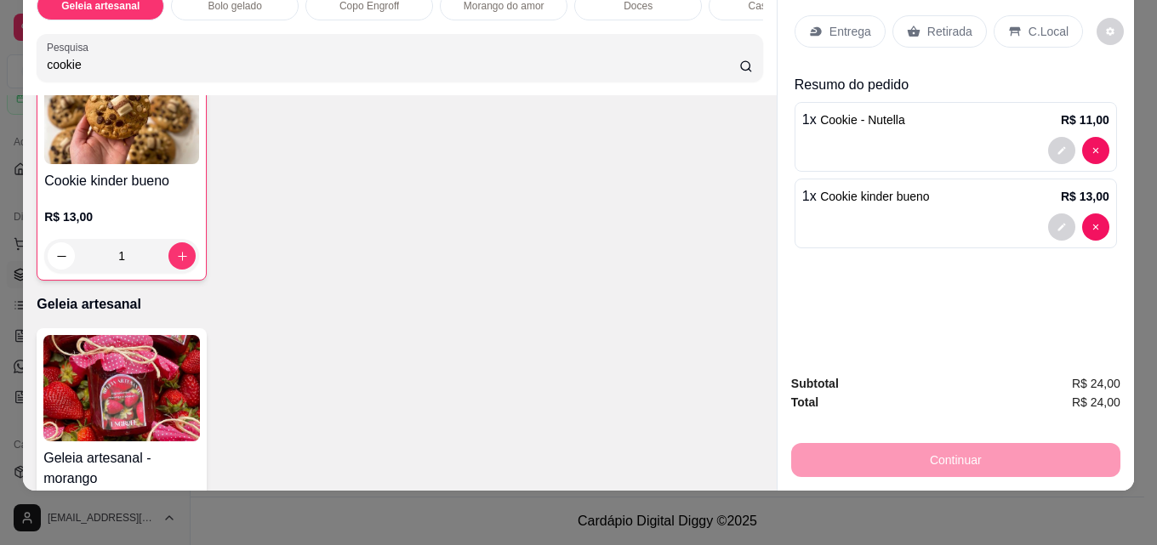
click at [1046, 33] on div "C.Local" at bounding box center [1038, 31] width 89 height 32
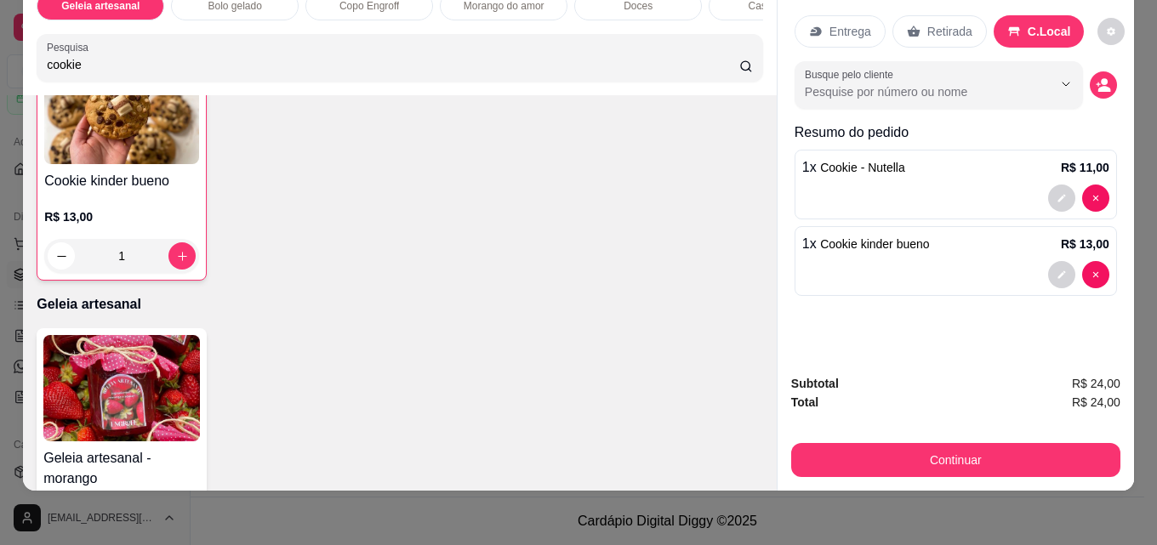
click at [937, 27] on p "Retirada" at bounding box center [949, 31] width 45 height 17
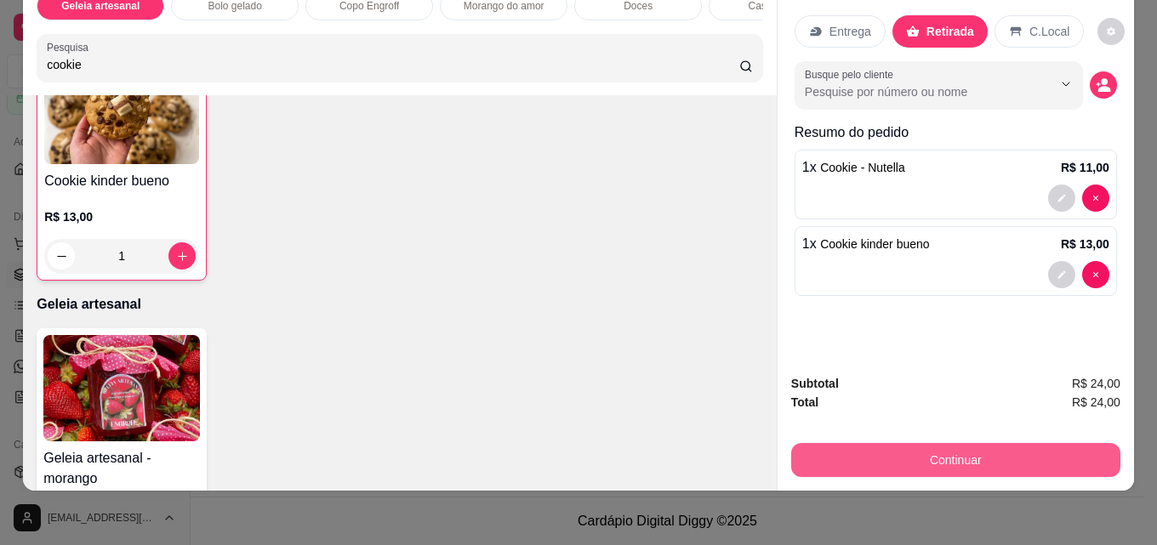
click at [1024, 443] on button "Continuar" at bounding box center [955, 460] width 329 height 34
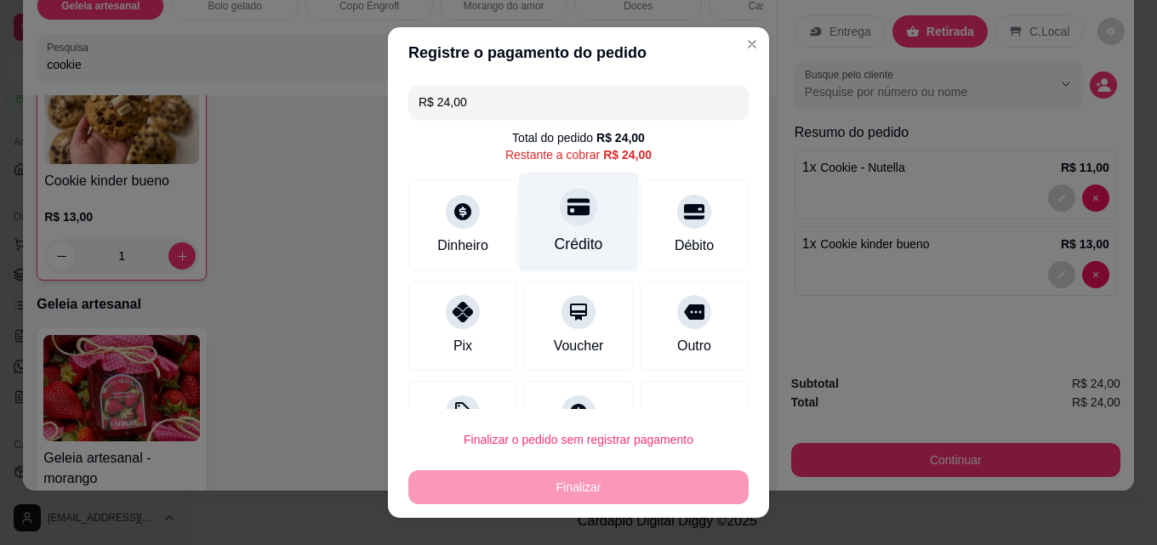
click at [567, 208] on icon at bounding box center [578, 207] width 22 height 17
type input "R$ 0,00"
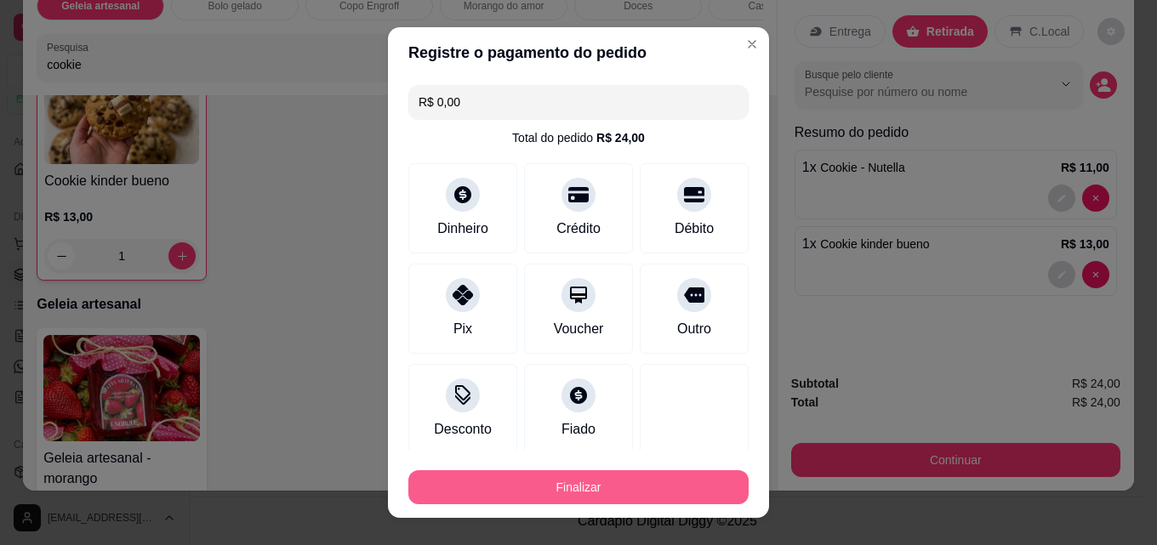
click at [603, 500] on button "Finalizar" at bounding box center [578, 487] width 340 height 34
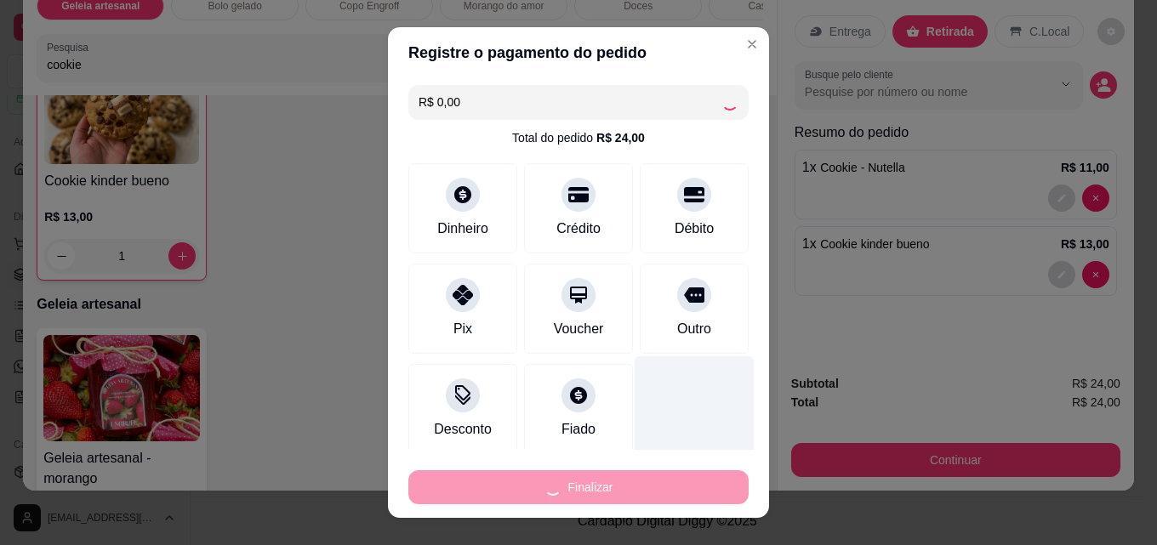
type input "0"
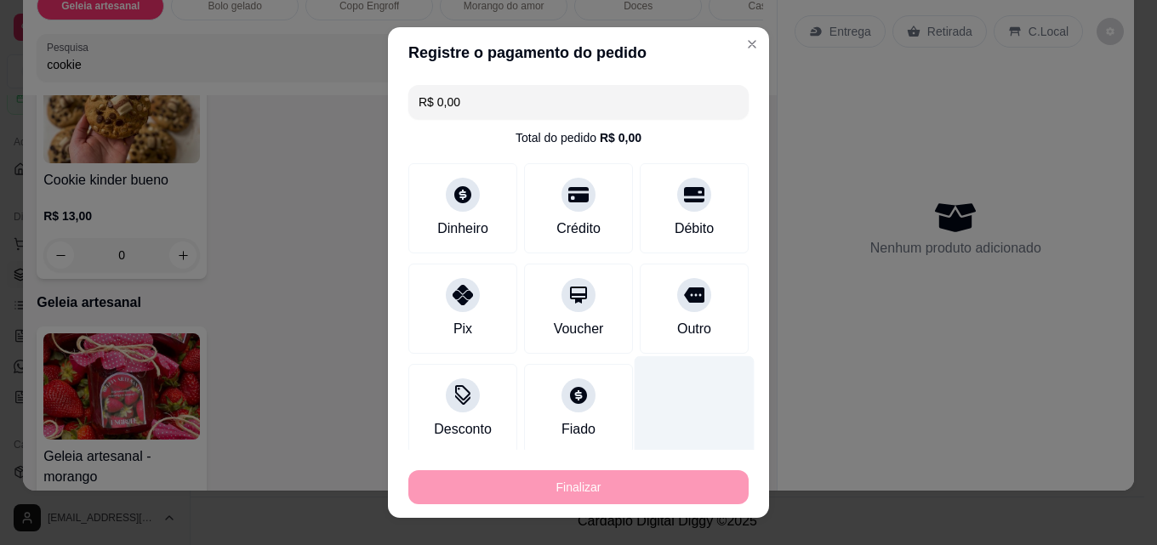
type input "-R$ 24,00"
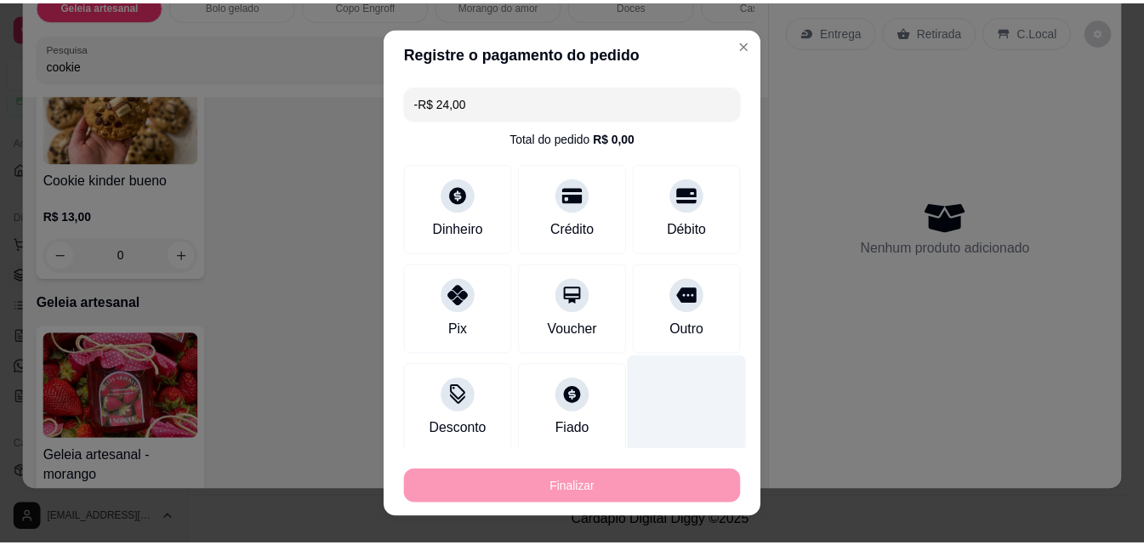
scroll to position [681, 0]
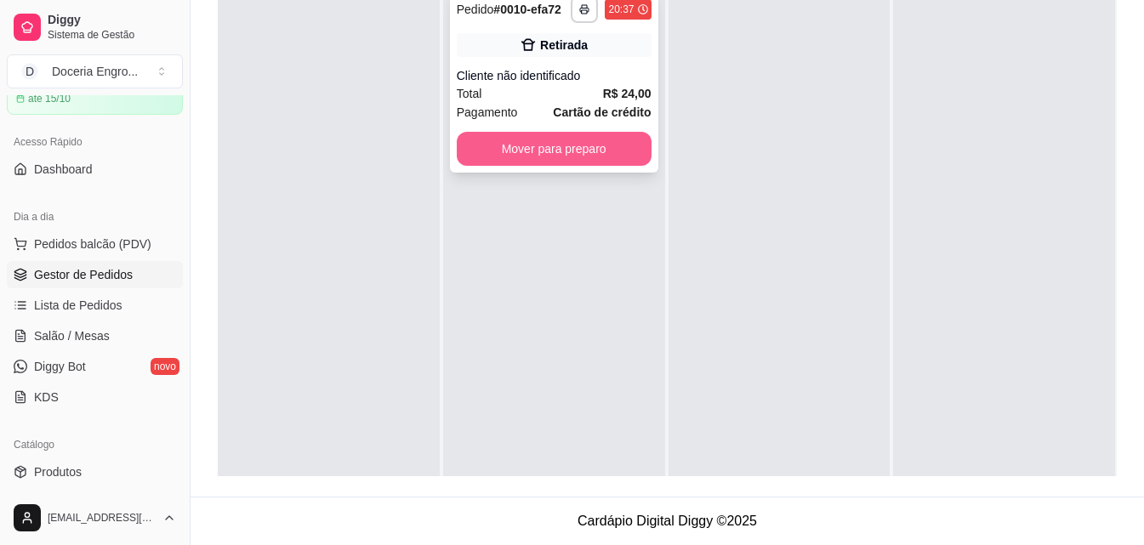
click at [592, 139] on button "Mover para preparo" at bounding box center [554, 149] width 195 height 34
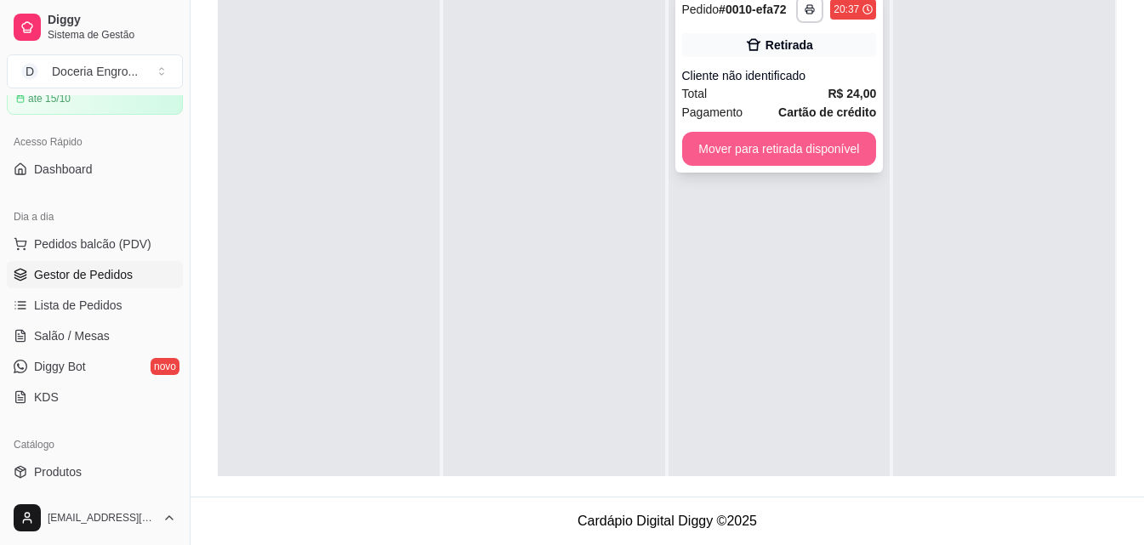
click at [850, 145] on button "Mover para retirada disponível" at bounding box center [779, 149] width 195 height 34
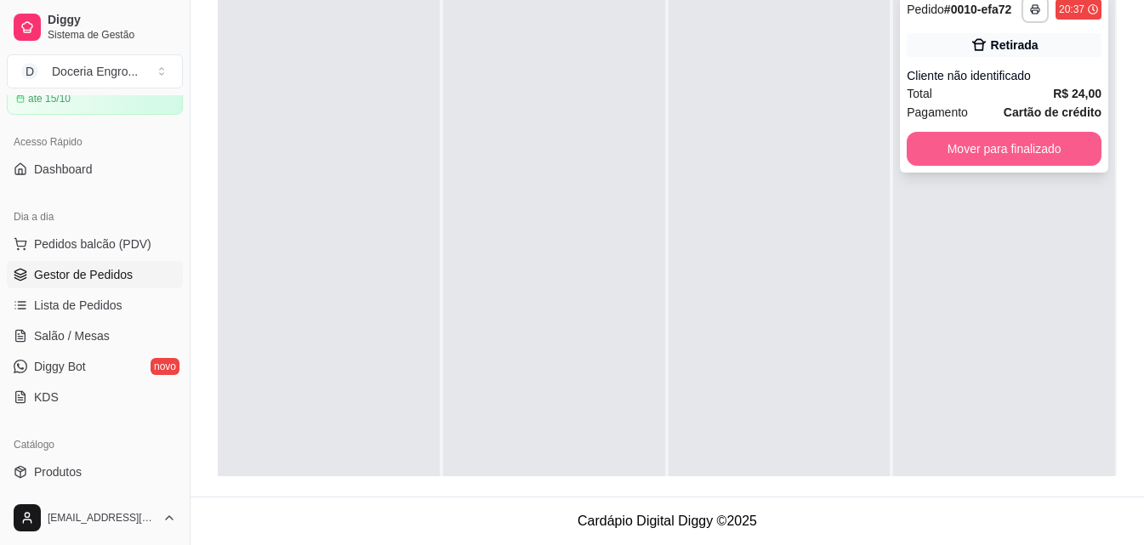
click at [1031, 144] on button "Mover para finalizado" at bounding box center [1004, 149] width 195 height 34
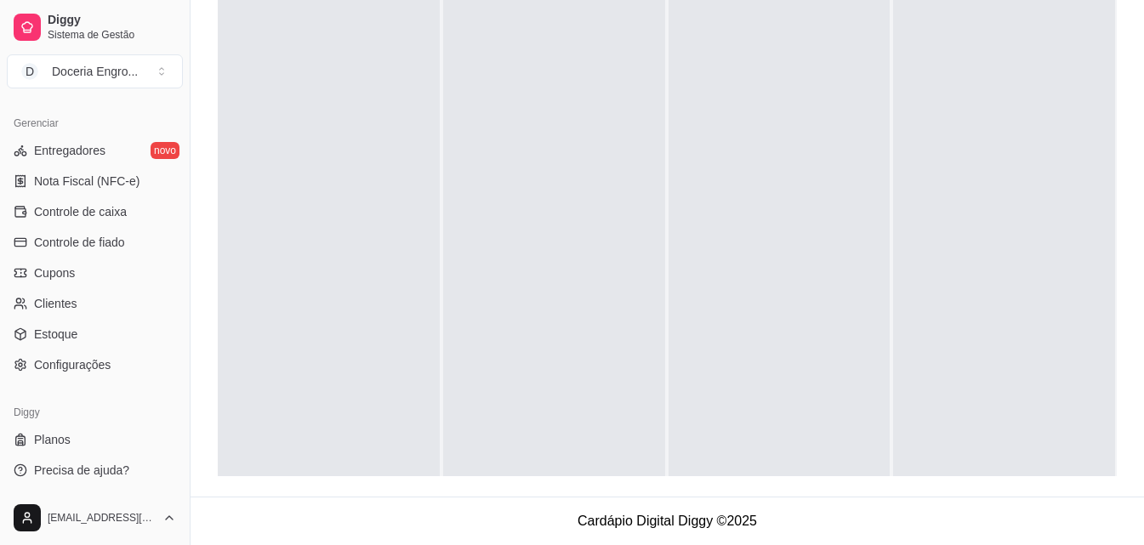
scroll to position [594, 0]
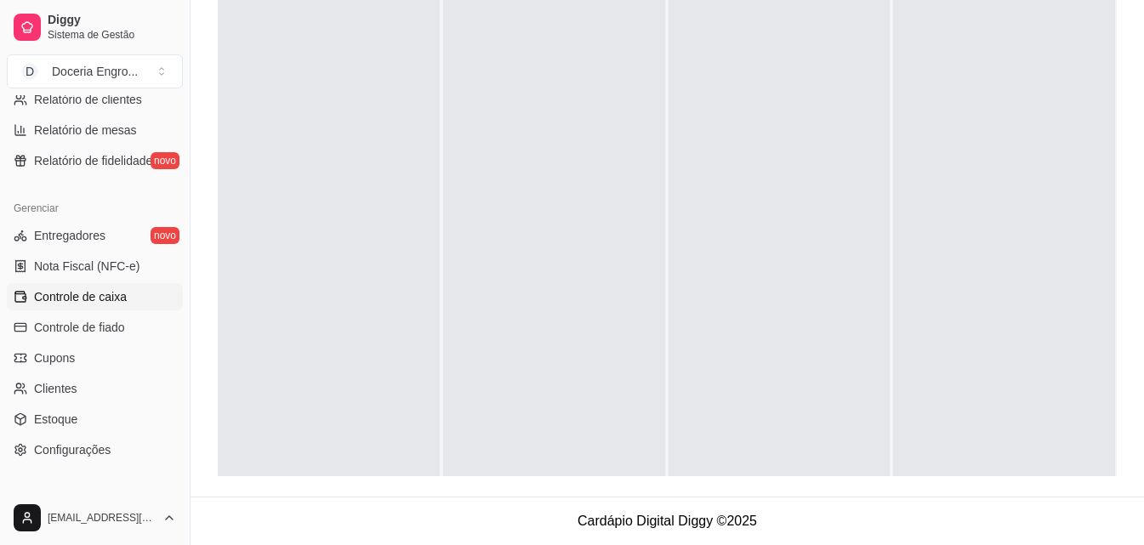
click at [127, 292] on link "Controle de caixa" at bounding box center [95, 296] width 176 height 27
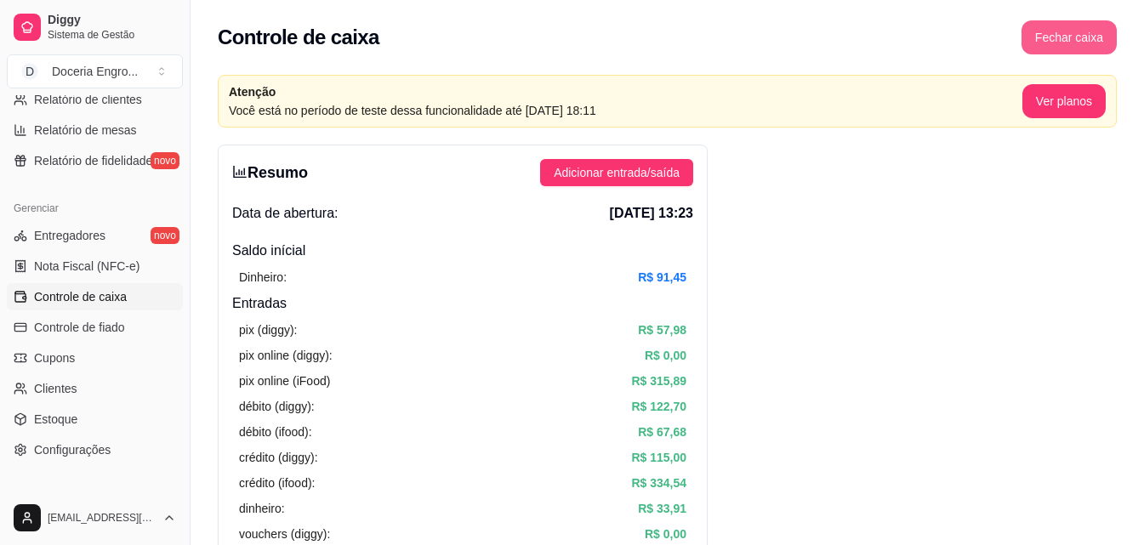
click at [1039, 35] on button "Fechar caixa" at bounding box center [1069, 37] width 95 height 34
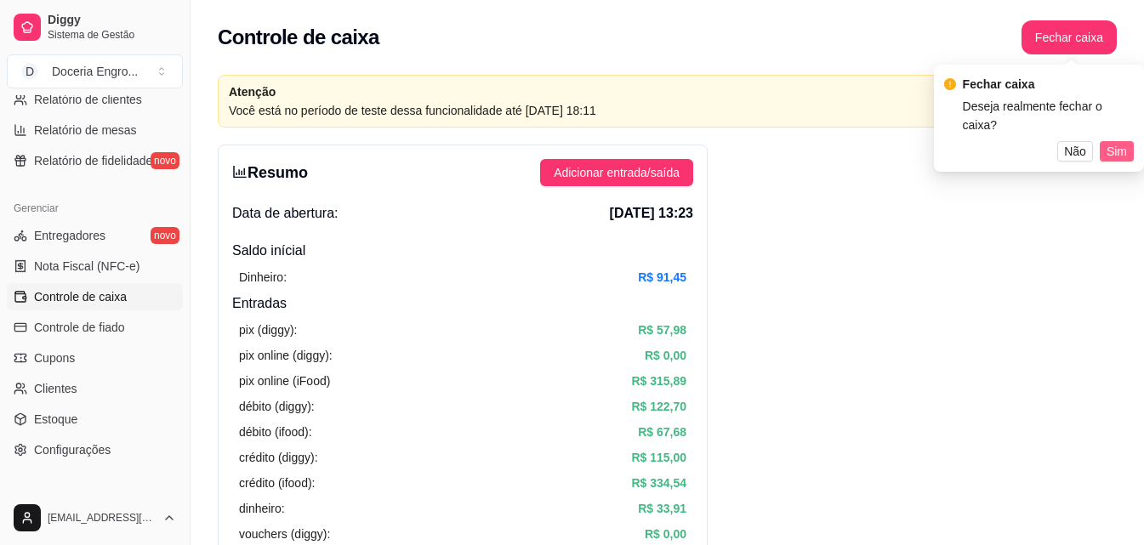
click at [1123, 142] on span "Sim" at bounding box center [1117, 151] width 20 height 19
